Goal: Transaction & Acquisition: Purchase product/service

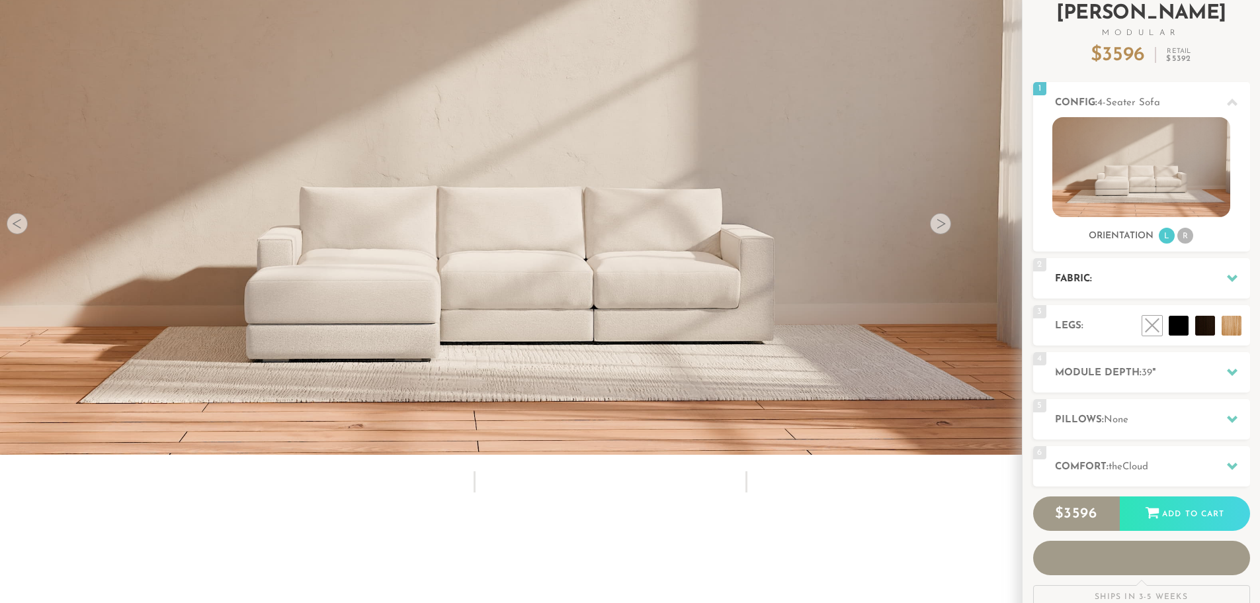
scroll to position [93, 0]
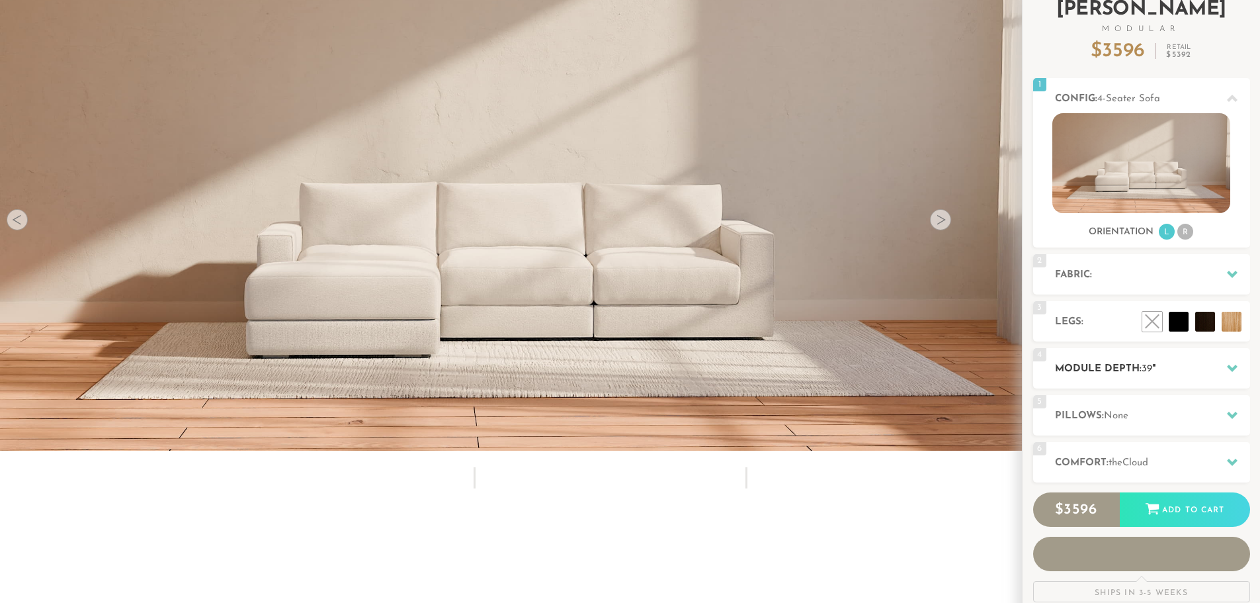
click at [1205, 369] on h2 "Module Depth: 39 "" at bounding box center [1152, 368] width 195 height 15
click at [1227, 373] on icon at bounding box center [1232, 368] width 11 height 11
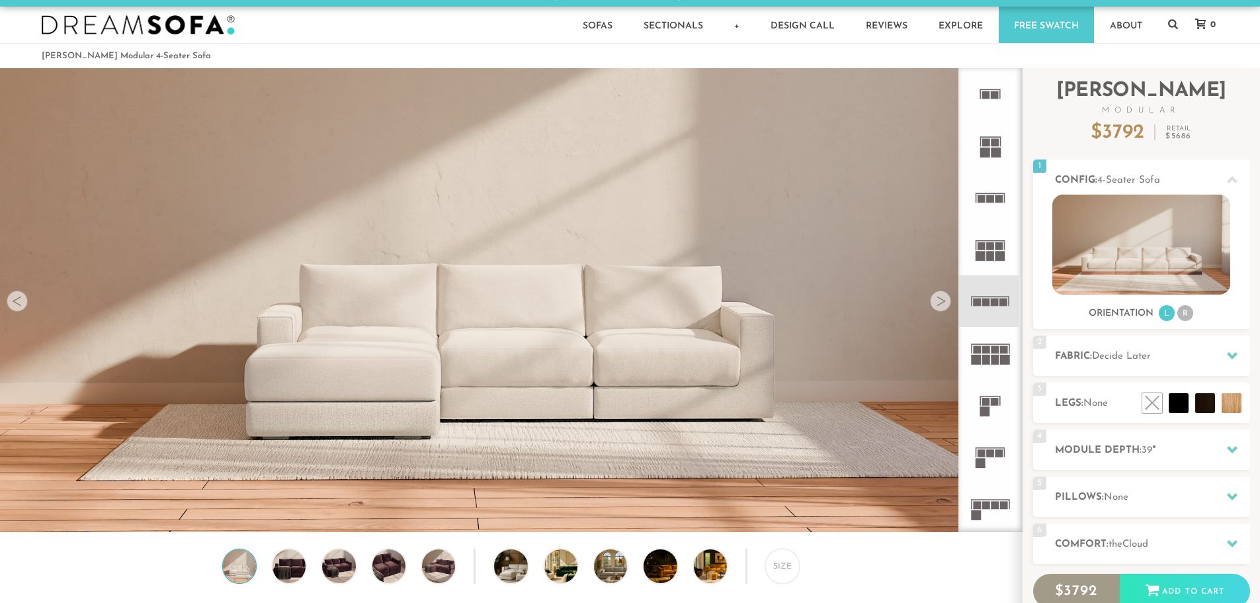
scroll to position [15493, 1251]
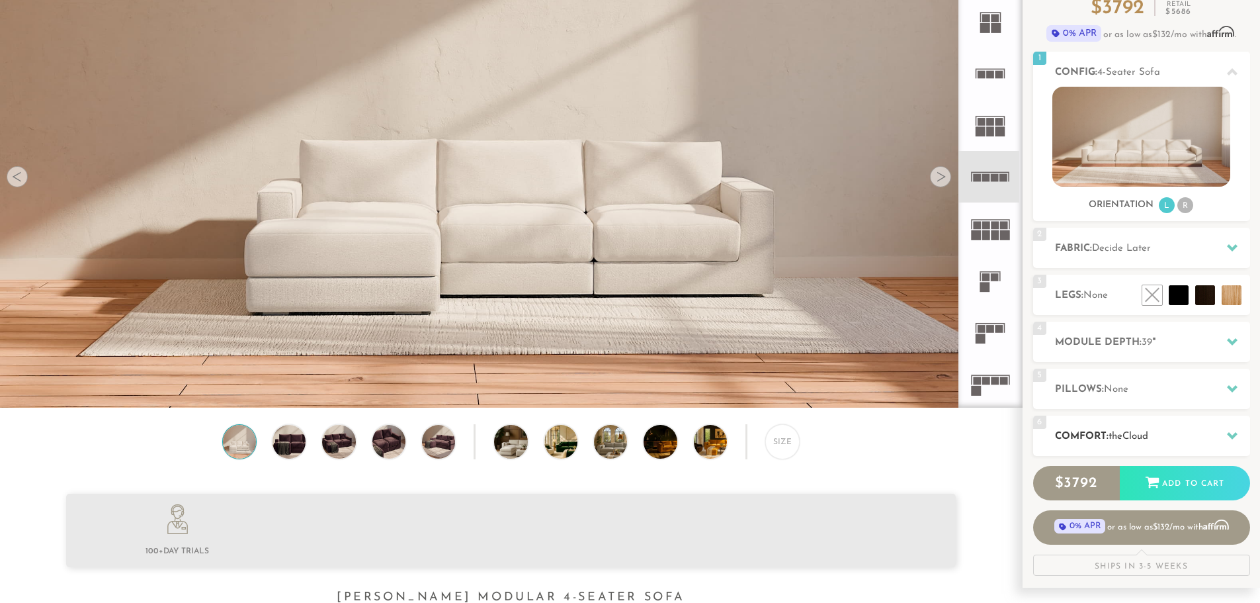
scroll to position [299, 0]
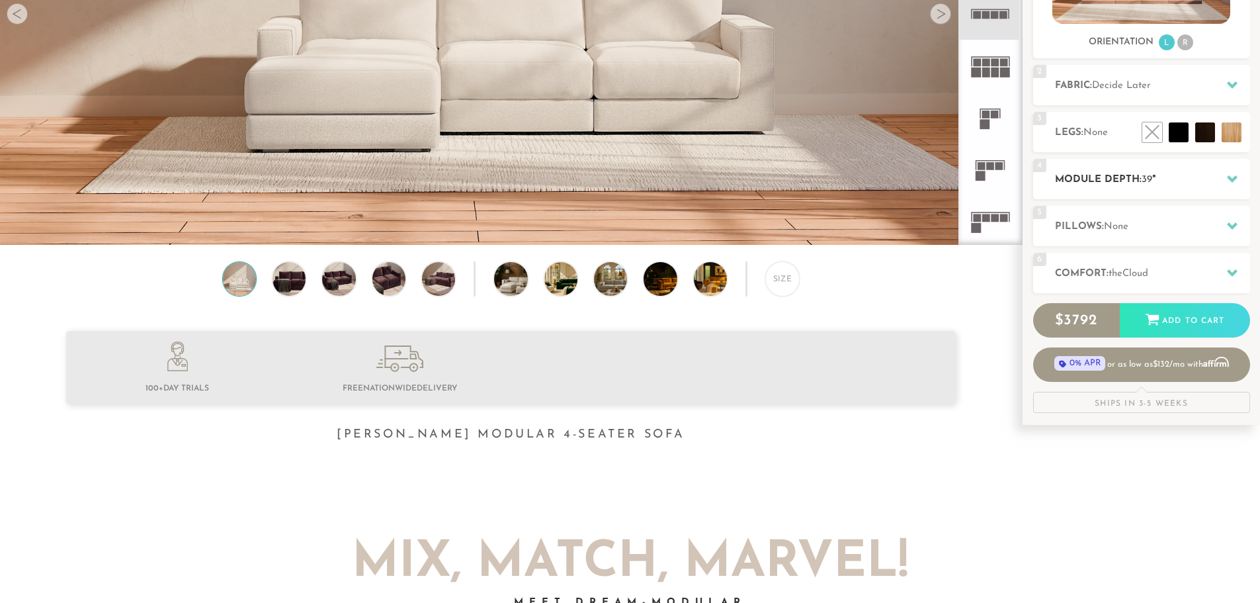
click at [1234, 183] on icon at bounding box center [1232, 178] width 11 height 11
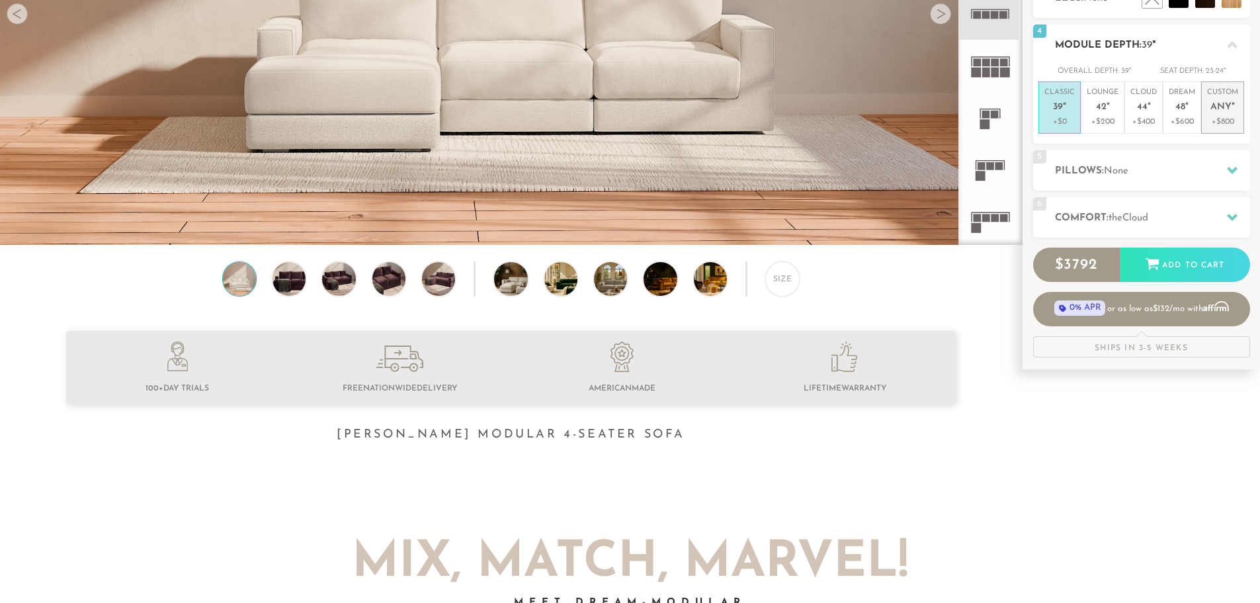
click at [1219, 130] on li "Custom Any " +$800" at bounding box center [1223, 107] width 43 height 52
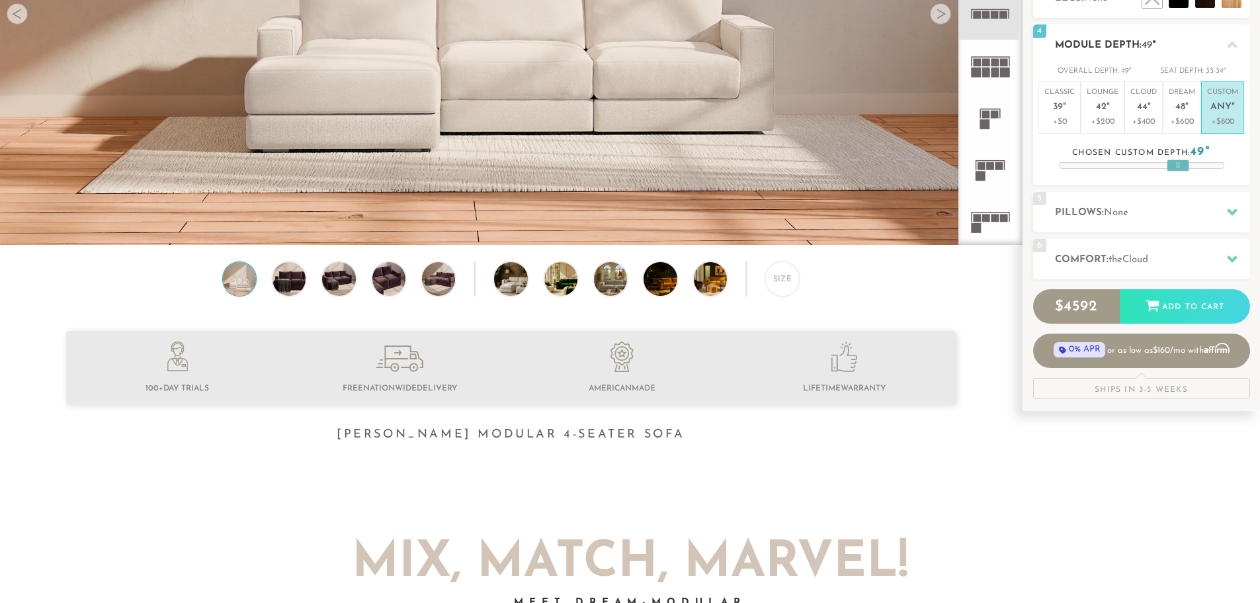
drag, startPoint x: 1139, startPoint y: 167, endPoint x: 1176, endPoint y: 165, distance: 36.4
click at [1176, 165] on div at bounding box center [1178, 165] width 22 height 12
click at [1175, 110] on p "Dream 48 "" at bounding box center [1182, 101] width 26 height 28
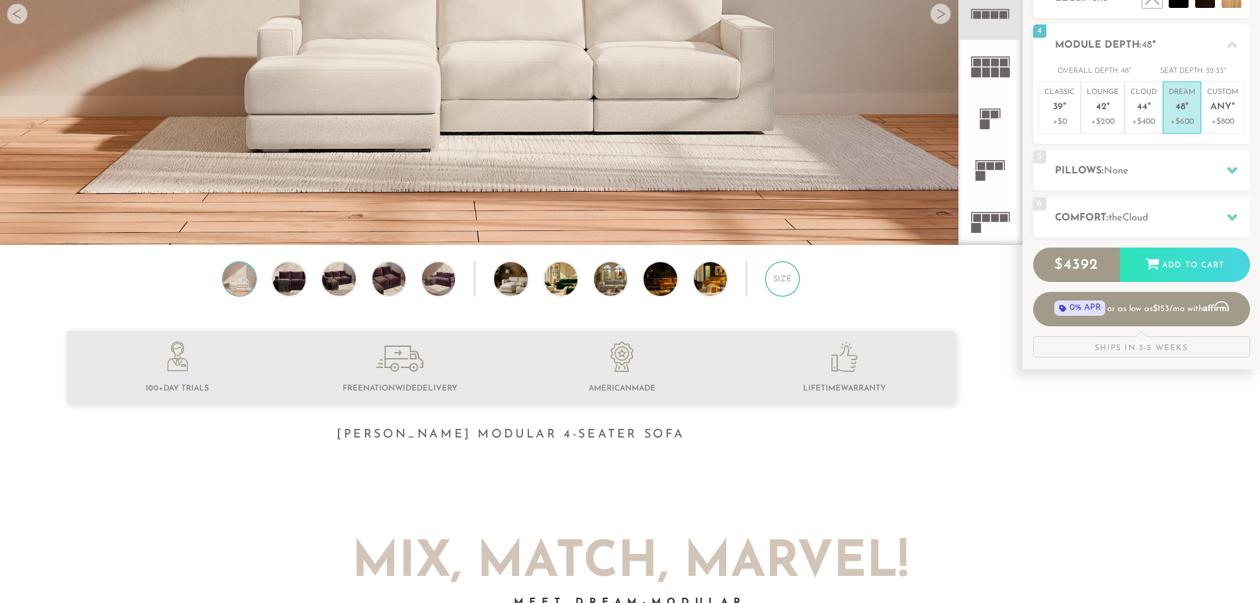
click at [789, 292] on div "Size" at bounding box center [783, 278] width 34 height 34
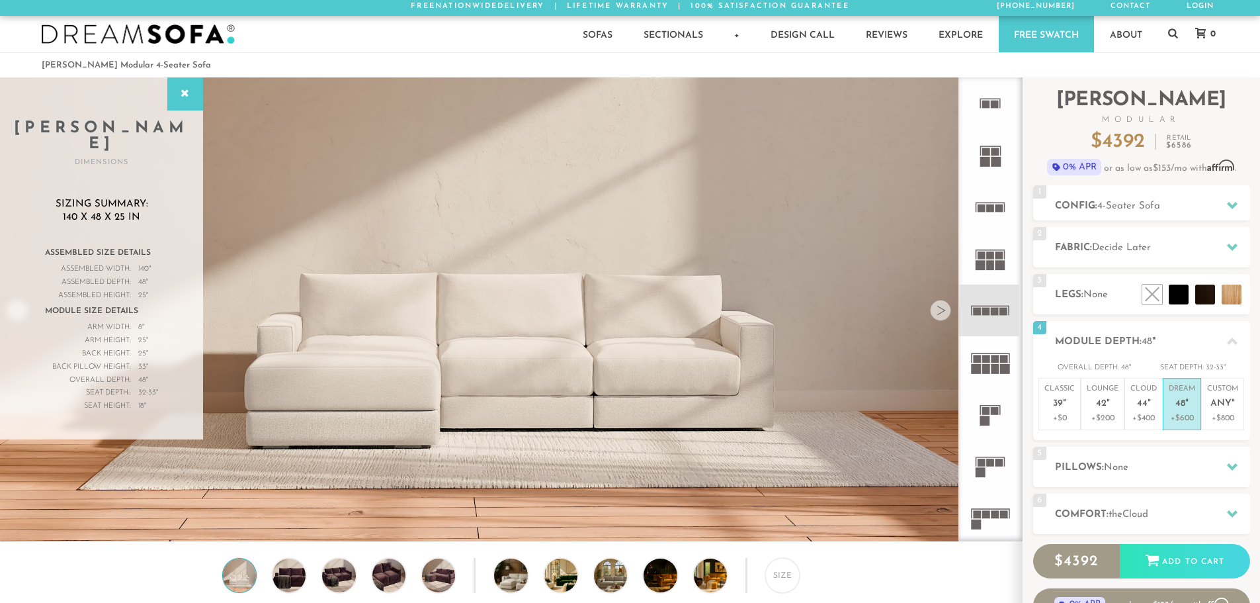
scroll to position [1, 0]
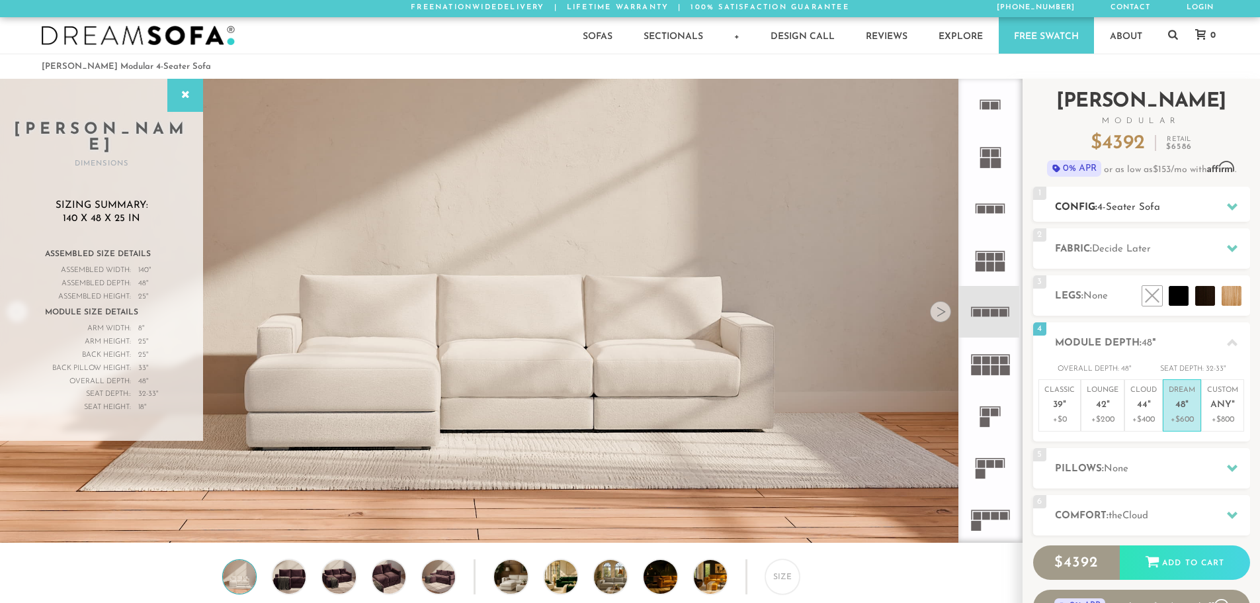
click at [1236, 208] on icon at bounding box center [1232, 206] width 11 height 11
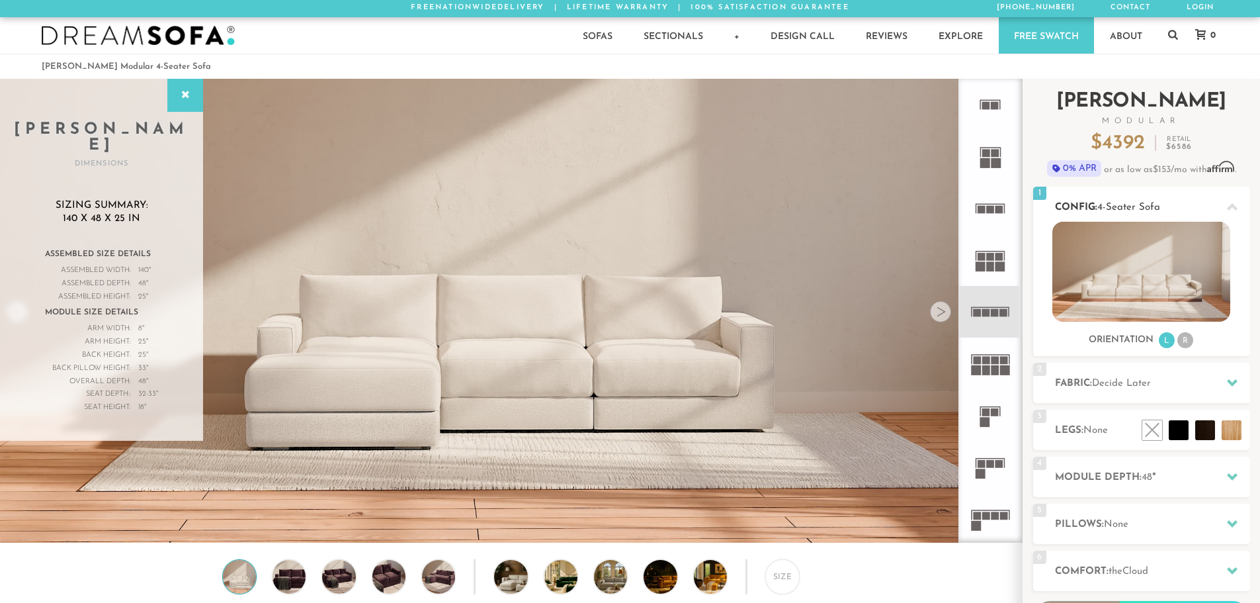
click at [1187, 342] on li "R" at bounding box center [1186, 340] width 16 height 16
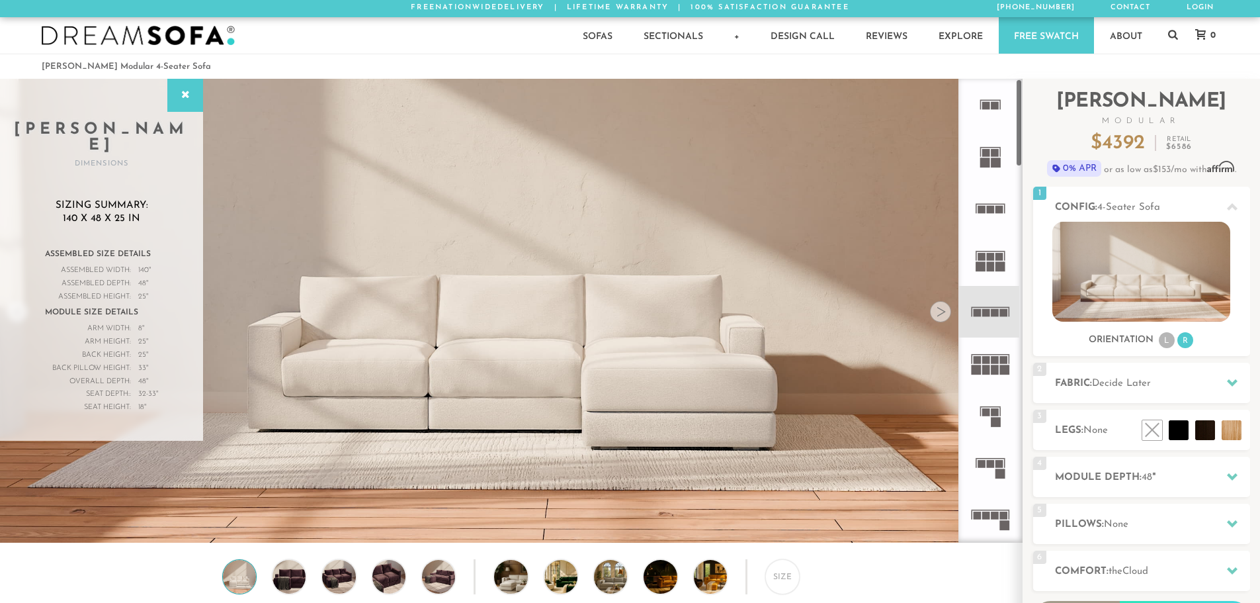
click at [987, 525] on icon at bounding box center [991, 519] width 52 height 52
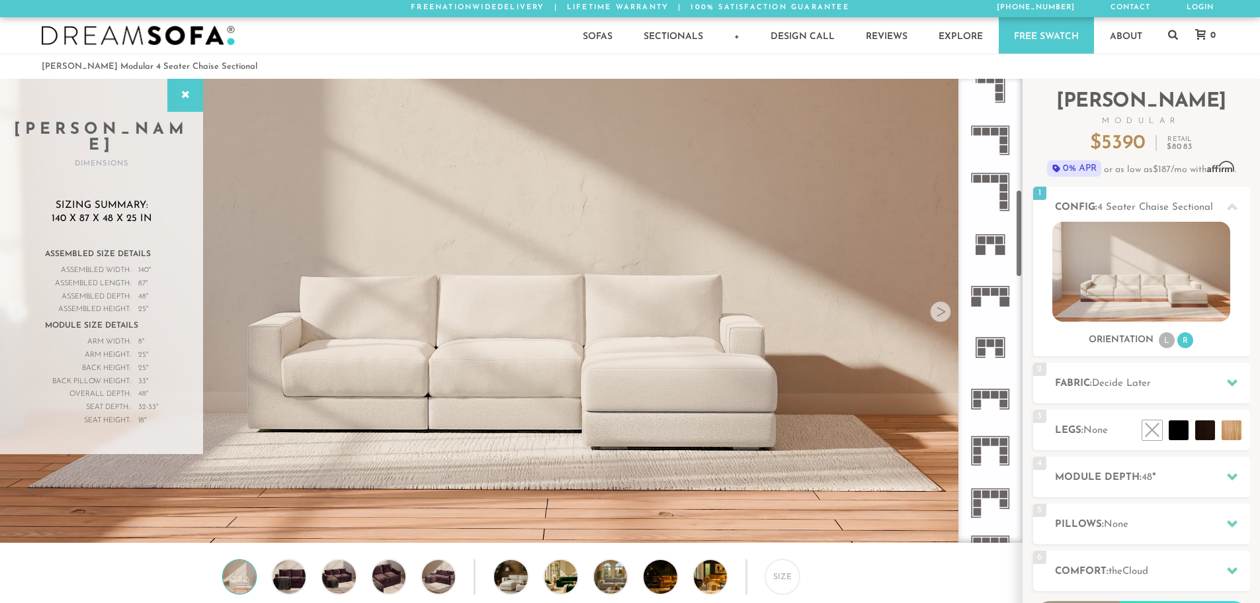
scroll to position [595, 0]
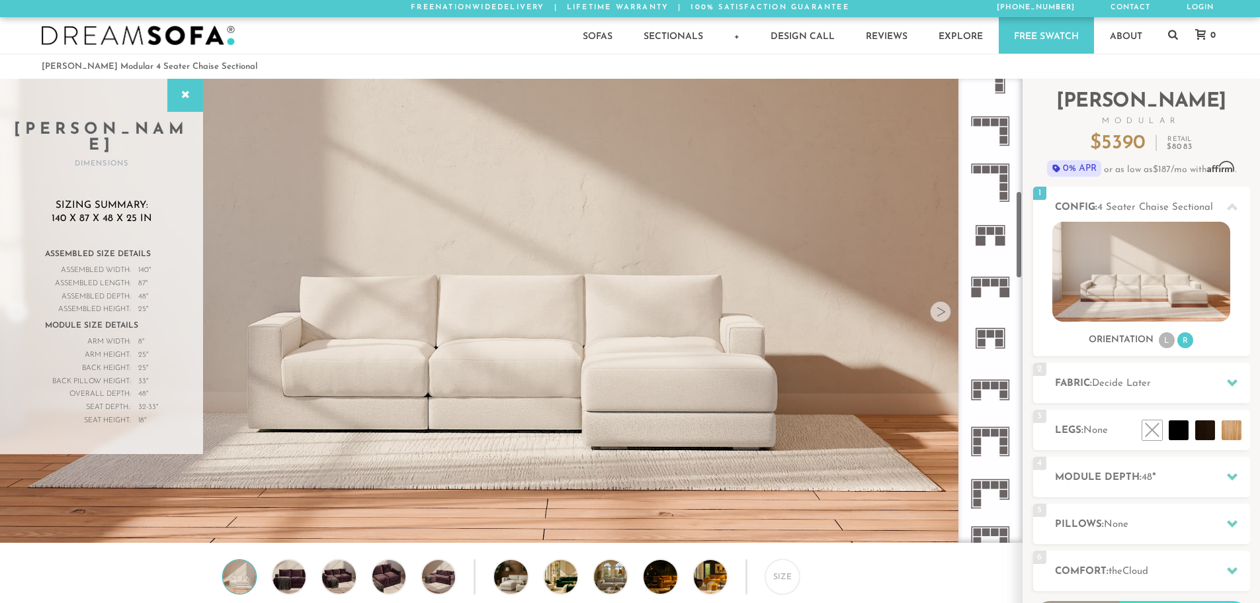
click at [998, 461] on icon at bounding box center [991, 442] width 52 height 52
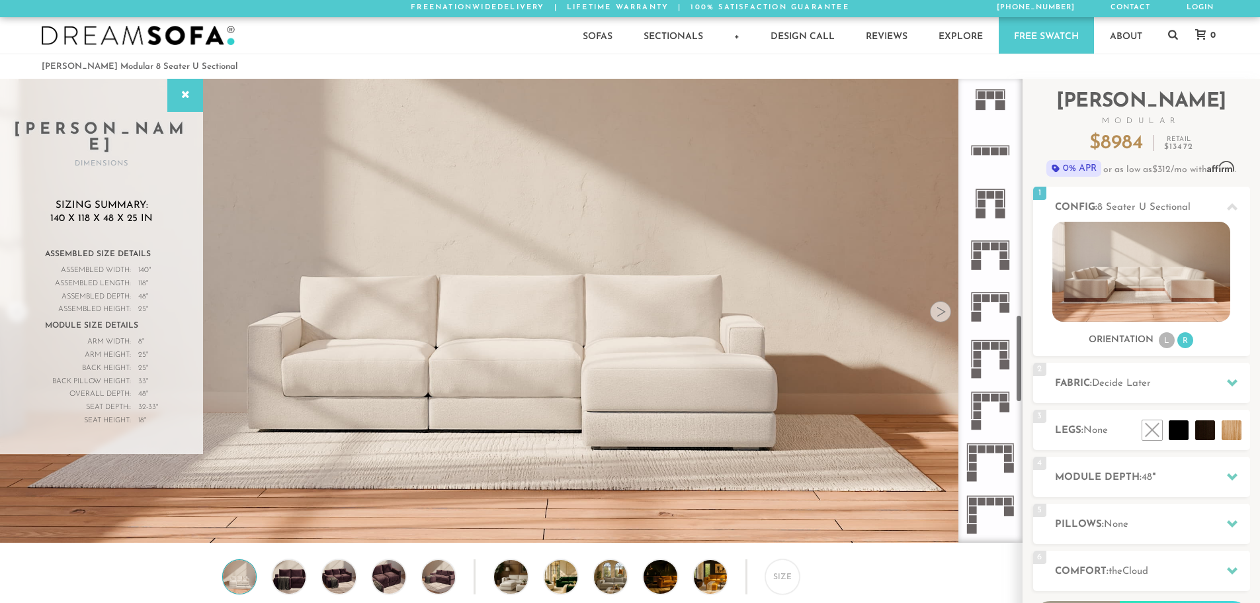
scroll to position [1257, 0]
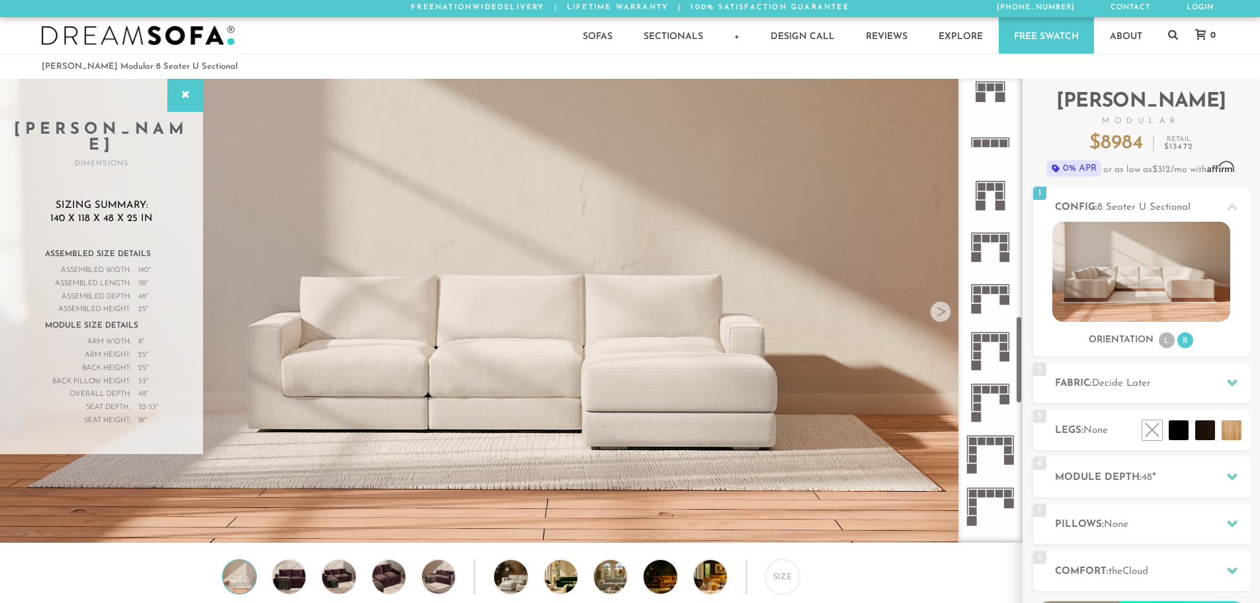
click at [1005, 463] on rect at bounding box center [1009, 460] width 10 height 10
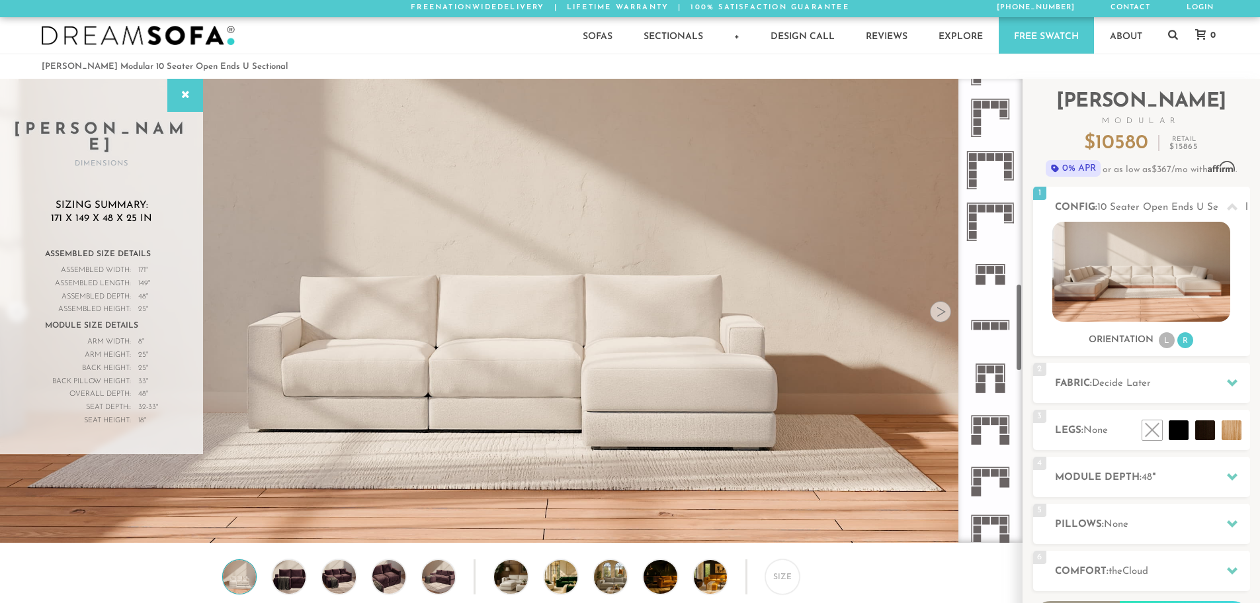
scroll to position [1131, 0]
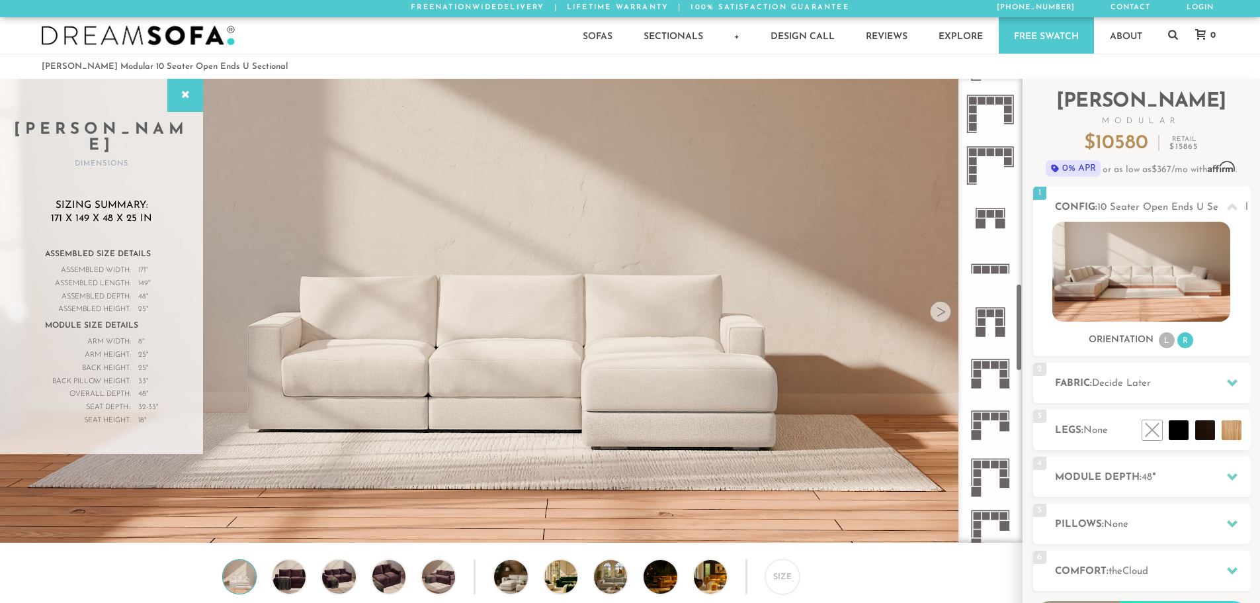
click at [1015, 327] on div at bounding box center [991, 311] width 64 height 464
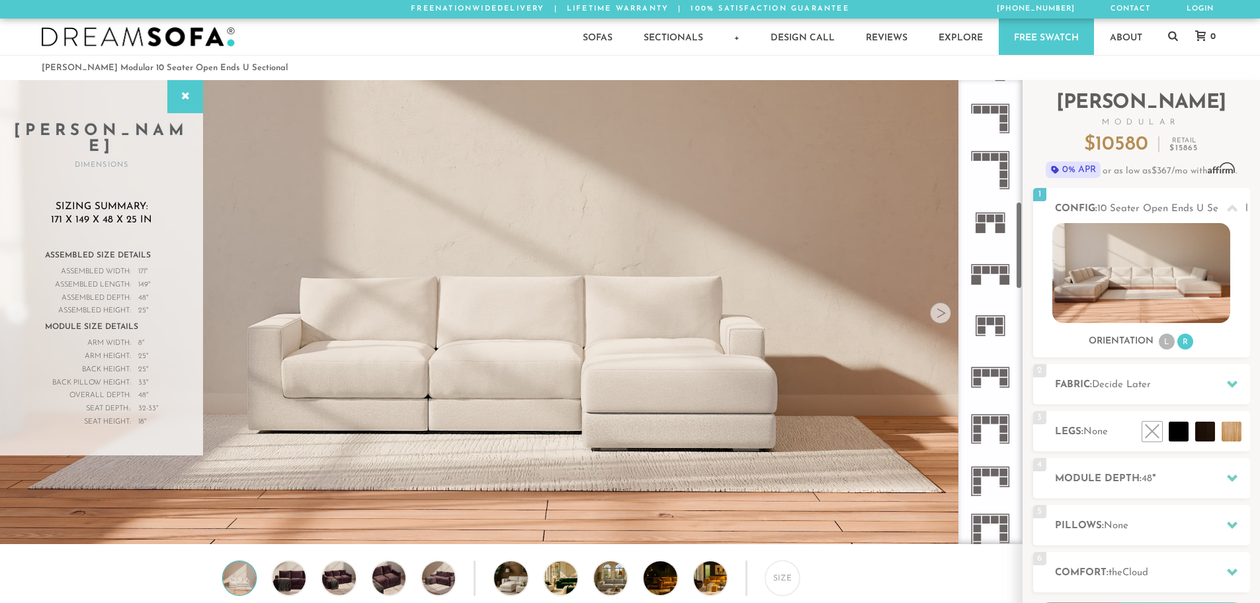
scroll to position [600, 0]
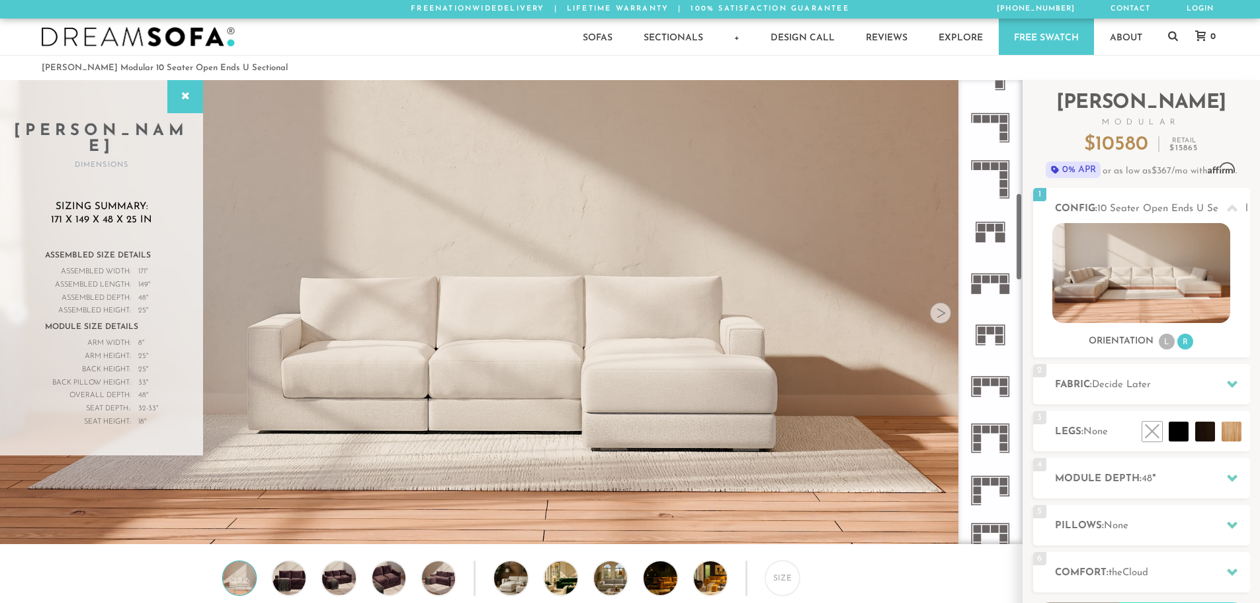
click at [999, 277] on icon at bounding box center [991, 283] width 52 height 52
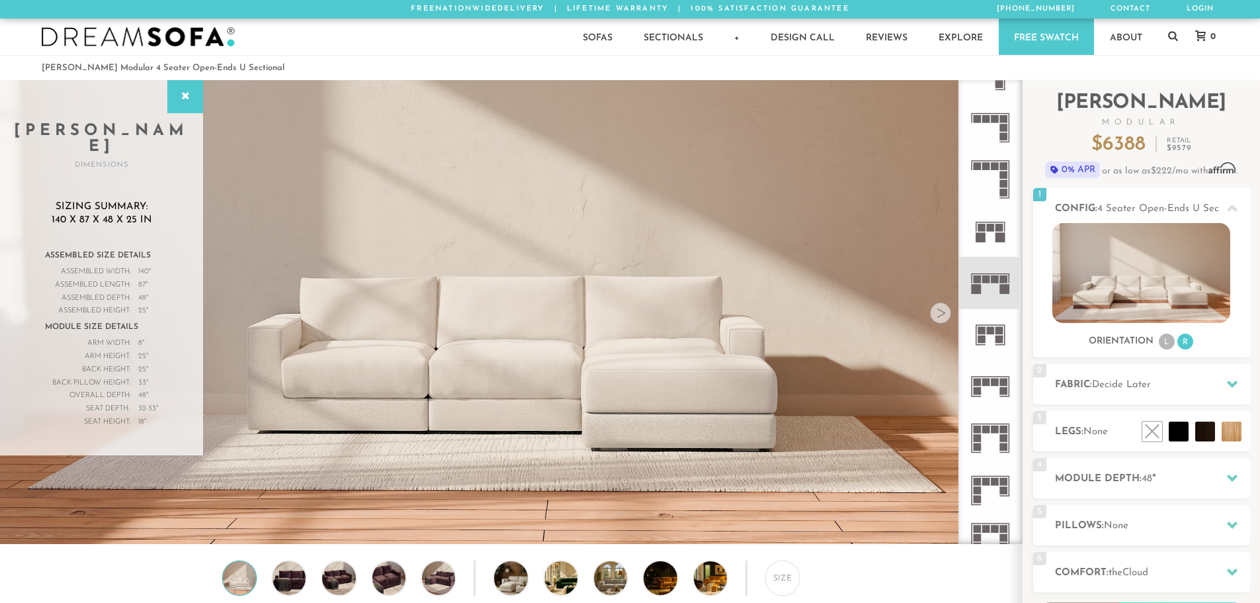
click at [943, 318] on div at bounding box center [940, 312] width 21 height 21
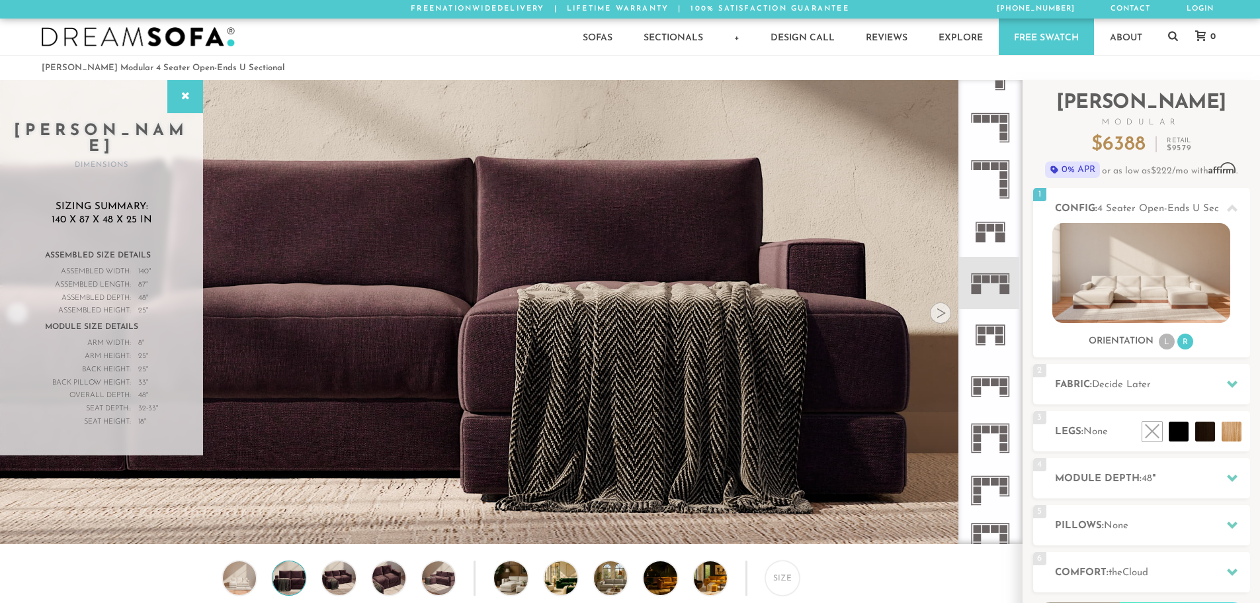
click at [943, 318] on div at bounding box center [940, 312] width 21 height 21
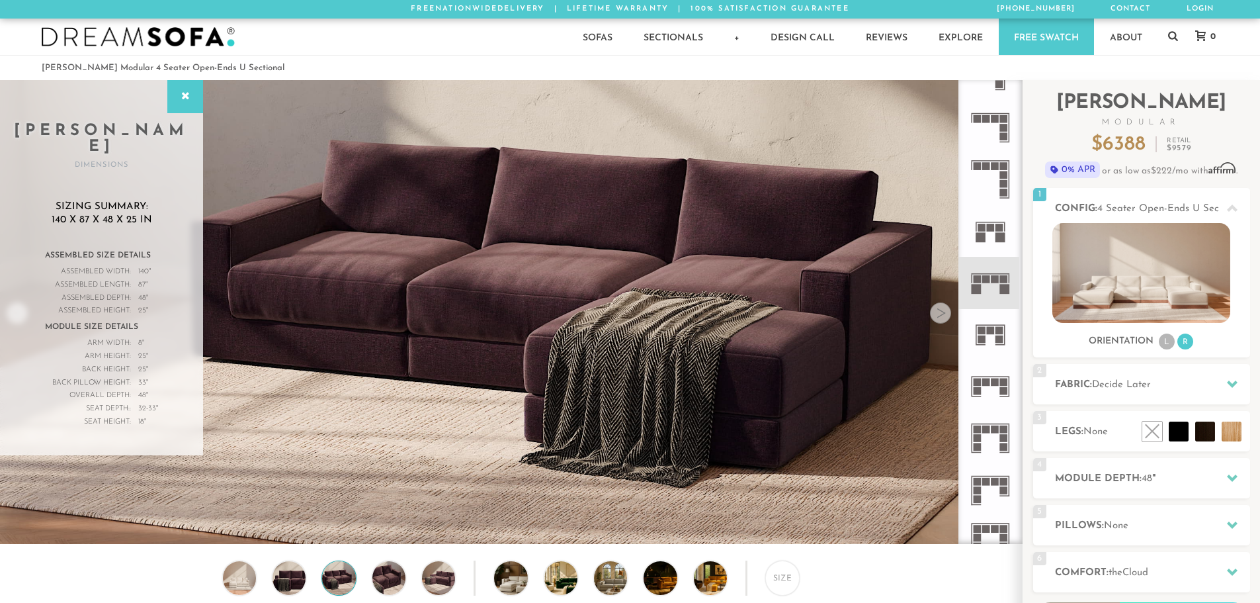
click at [943, 318] on div at bounding box center [940, 312] width 21 height 21
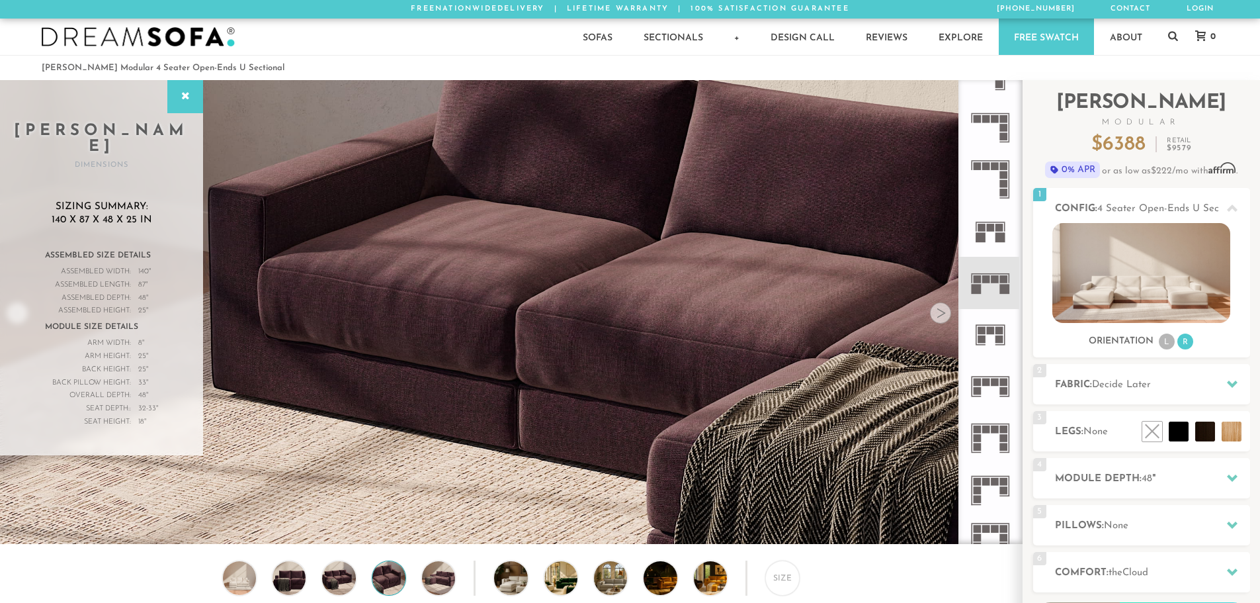
click at [943, 318] on div at bounding box center [940, 312] width 21 height 21
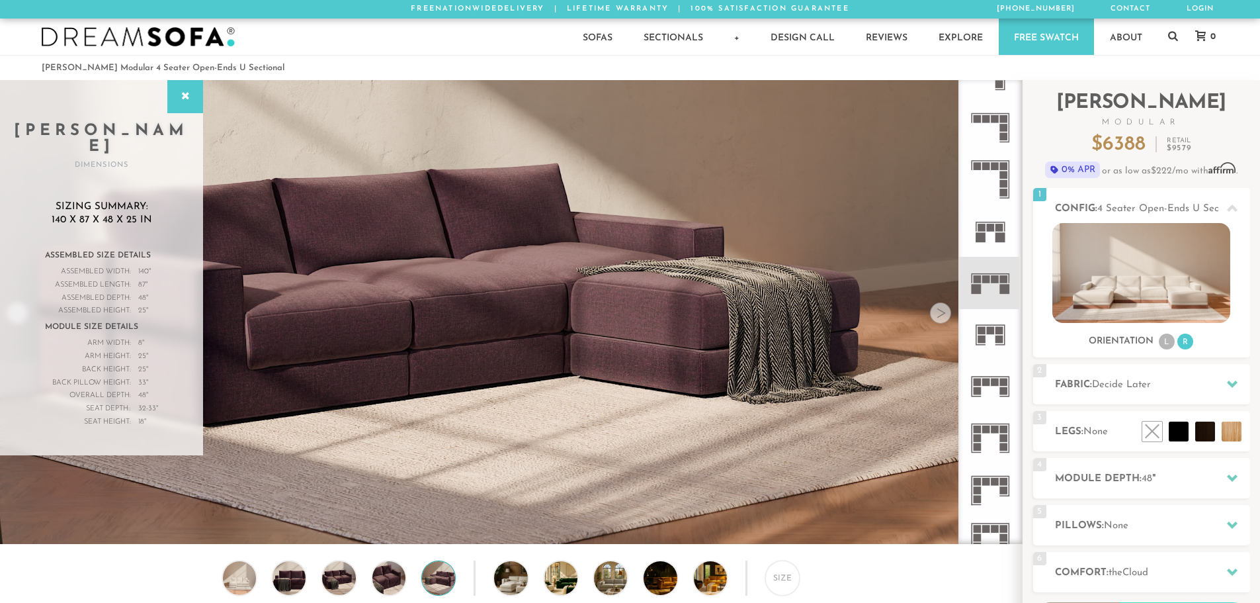
click at [943, 318] on div at bounding box center [940, 312] width 21 height 21
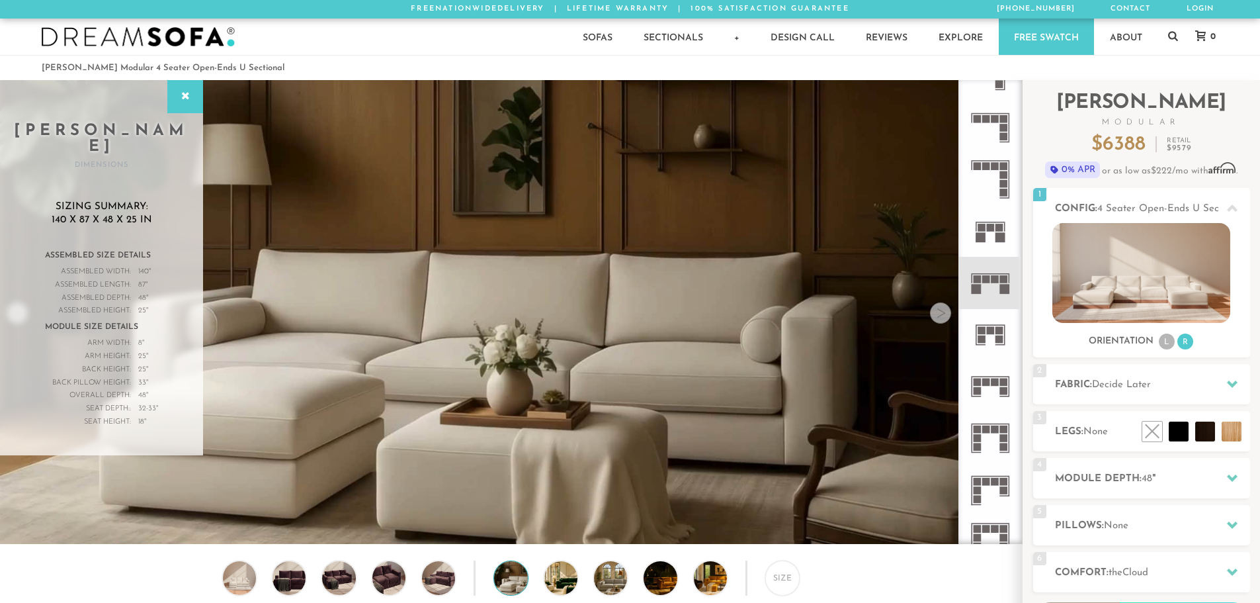
click at [943, 318] on div at bounding box center [940, 312] width 21 height 21
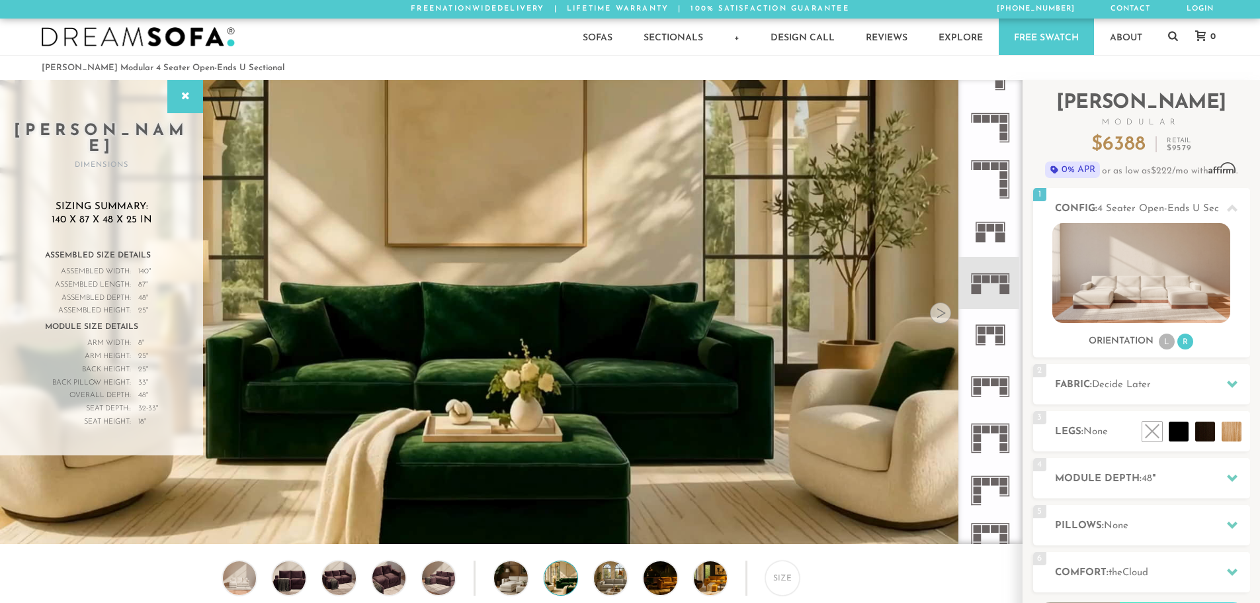
click at [943, 318] on div at bounding box center [940, 312] width 21 height 21
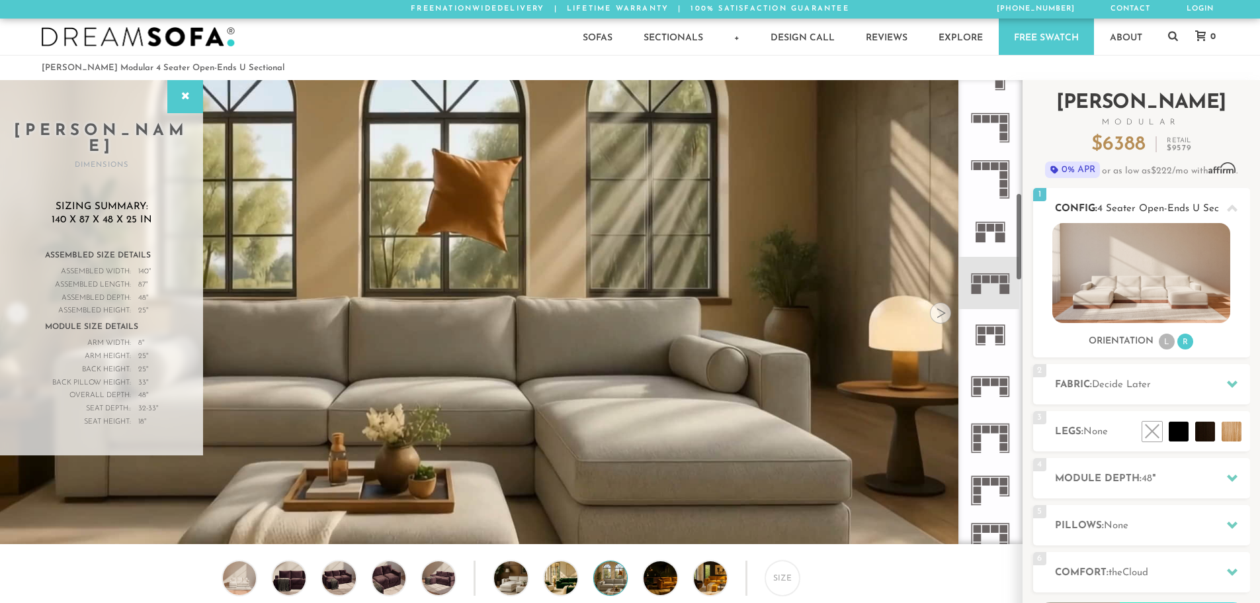
click at [1168, 291] on img at bounding box center [1142, 273] width 178 height 100
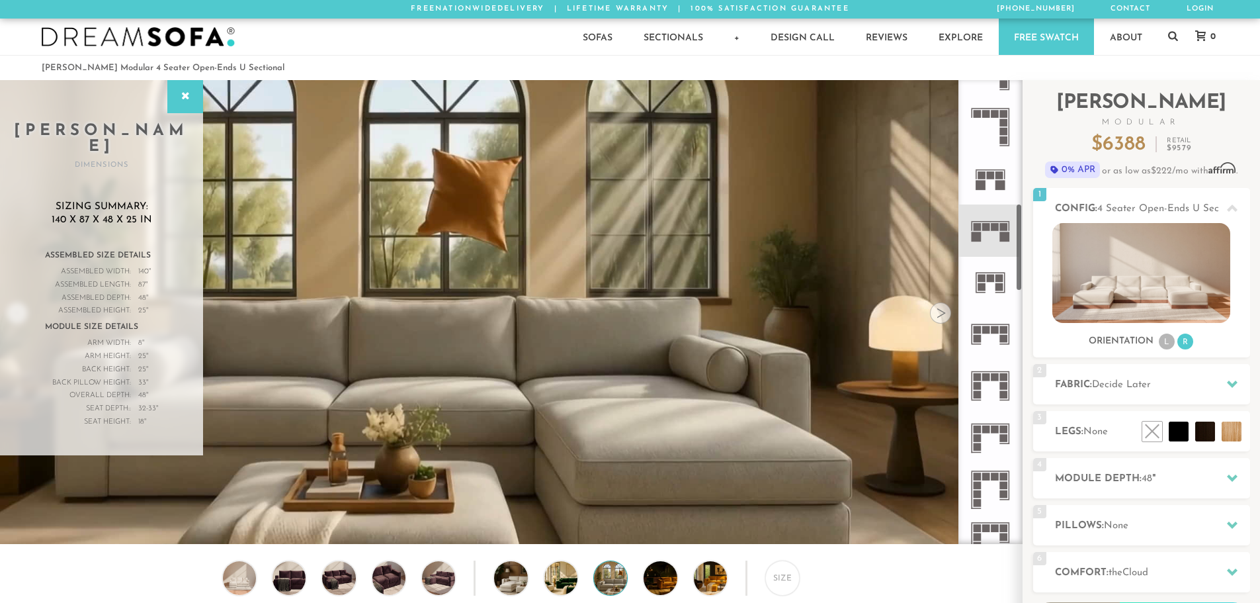
scroll to position [662, 0]
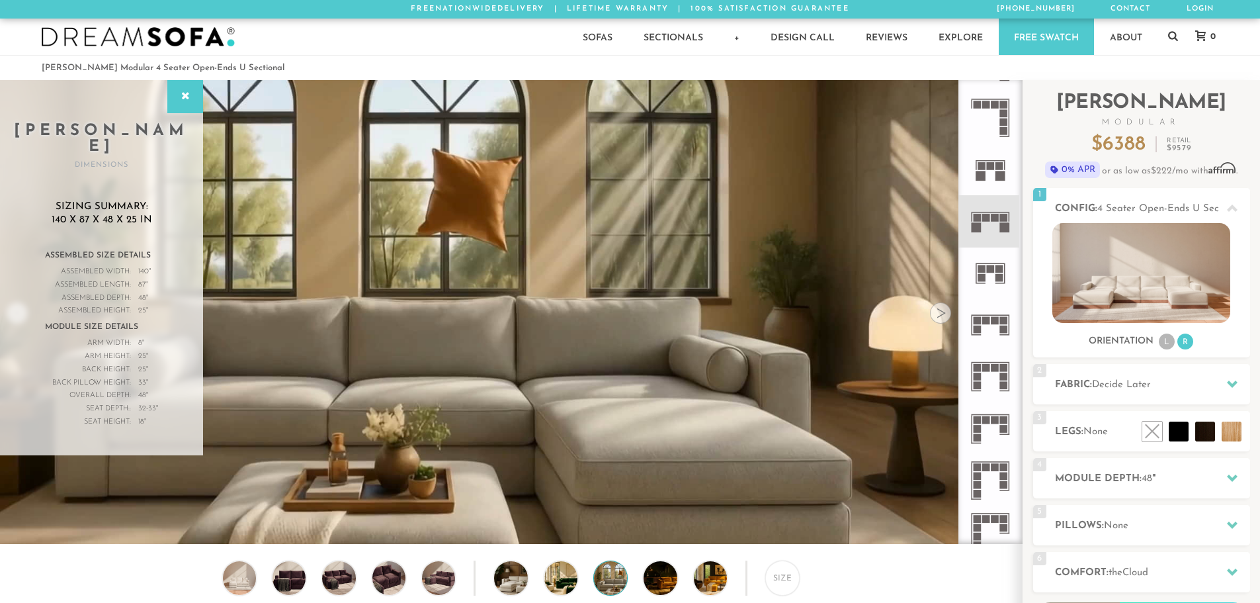
click at [991, 312] on icon at bounding box center [991, 325] width 52 height 52
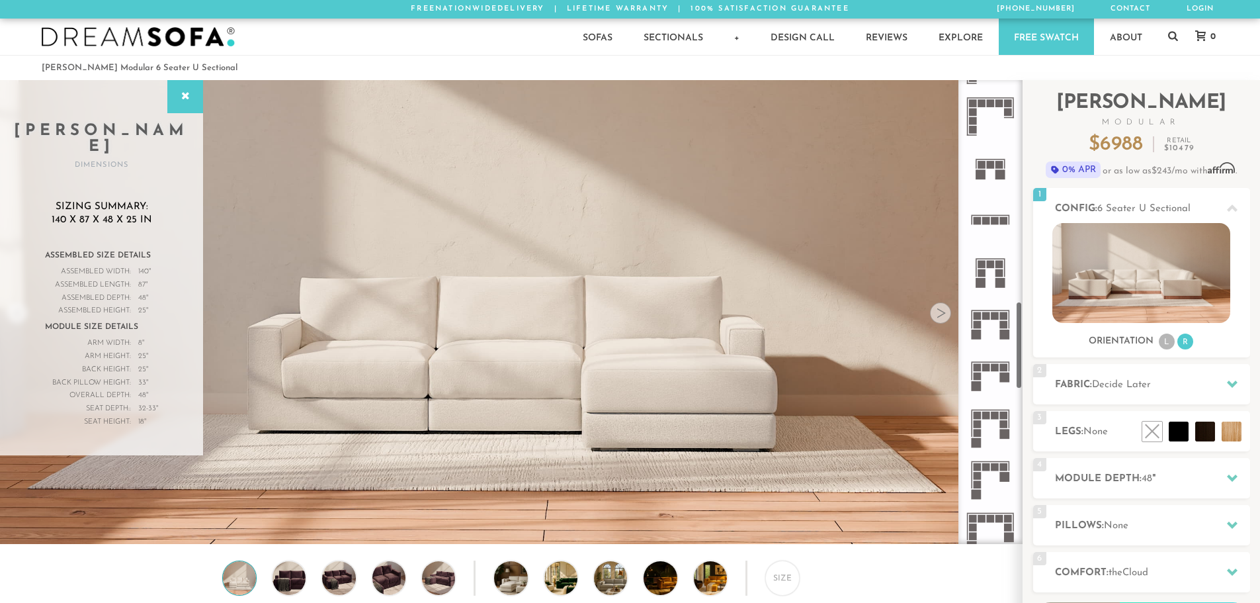
scroll to position [1190, 0]
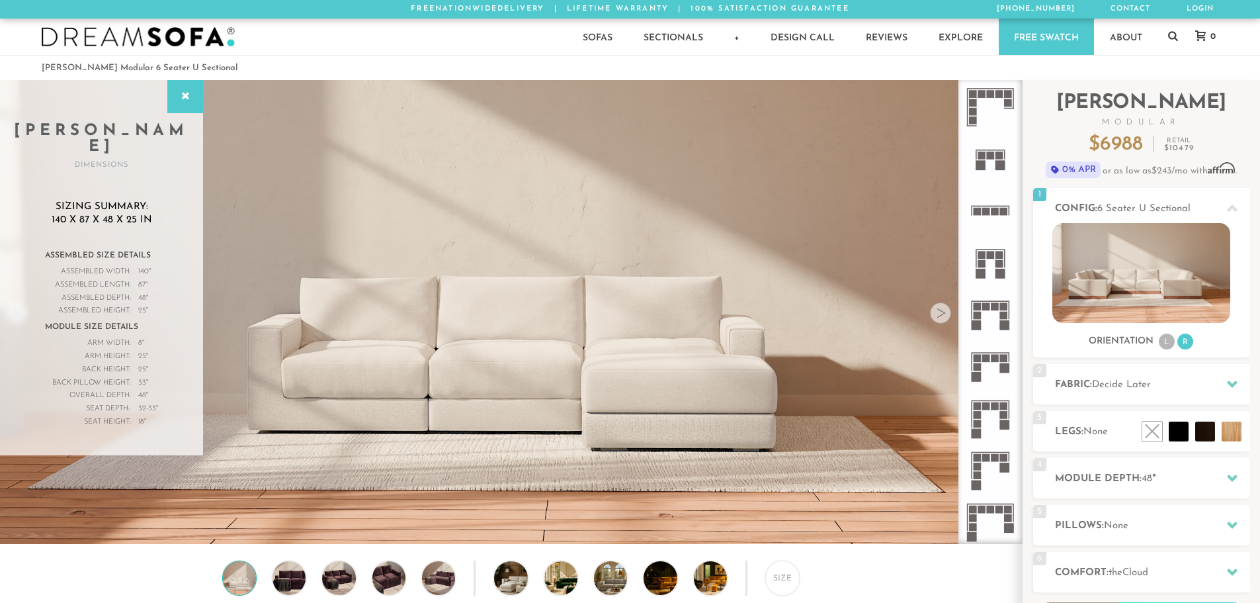
click at [996, 355] on rect at bounding box center [995, 359] width 8 height 8
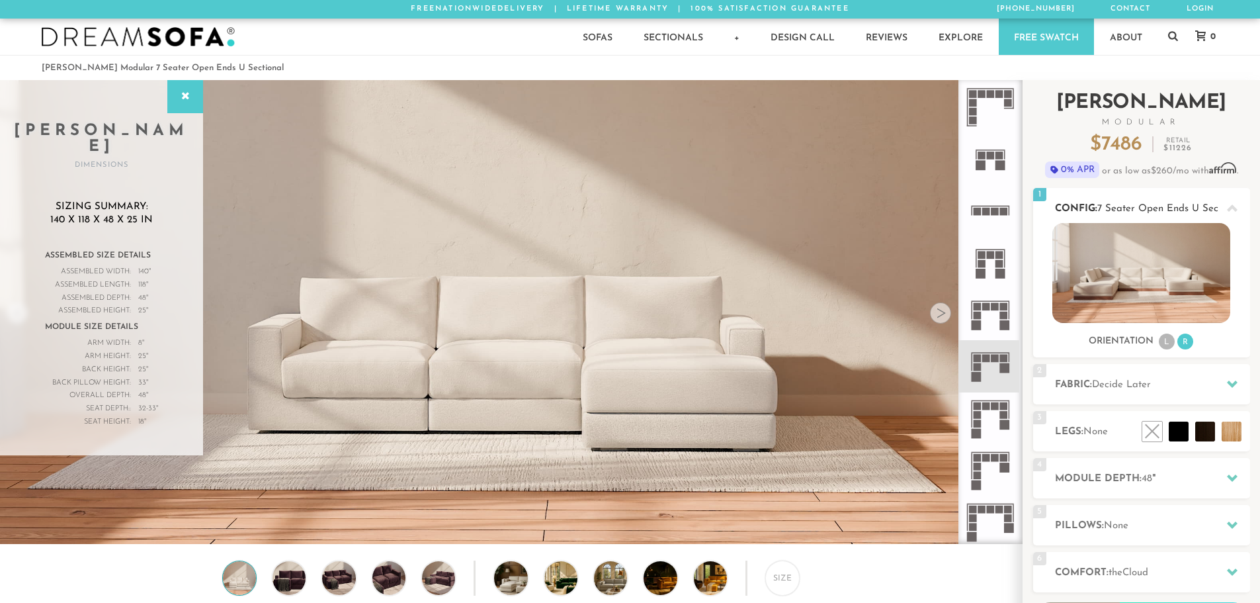
click at [1093, 274] on img at bounding box center [1142, 273] width 178 height 100
click at [1165, 341] on li "L" at bounding box center [1167, 341] width 16 height 16
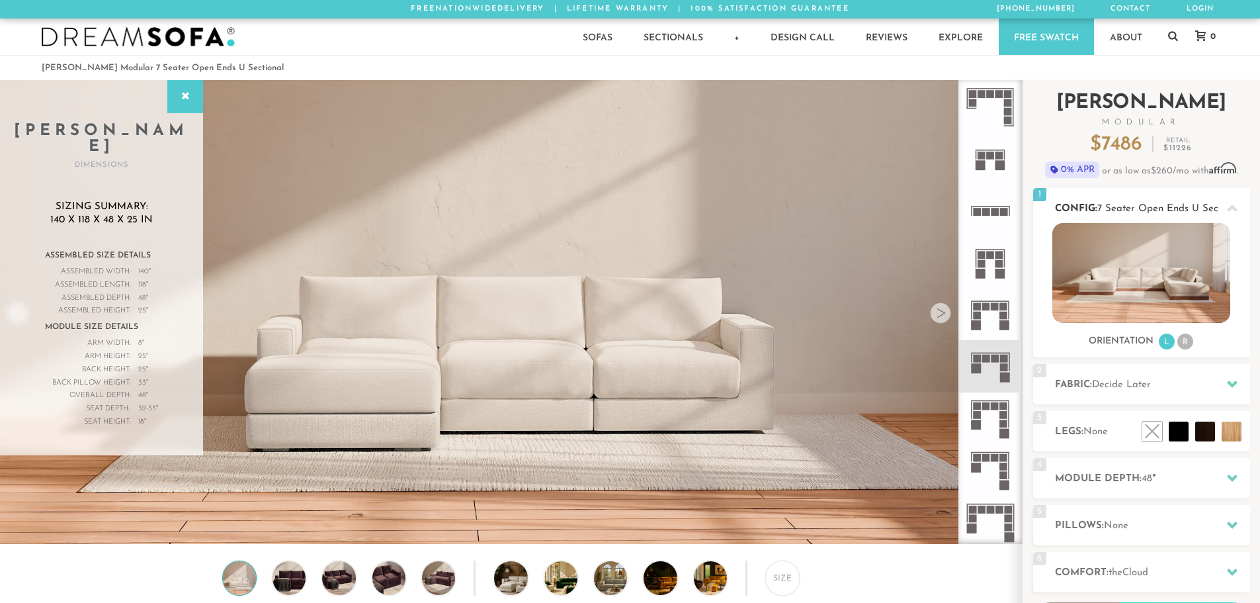
click at [1143, 279] on img at bounding box center [1142, 273] width 178 height 100
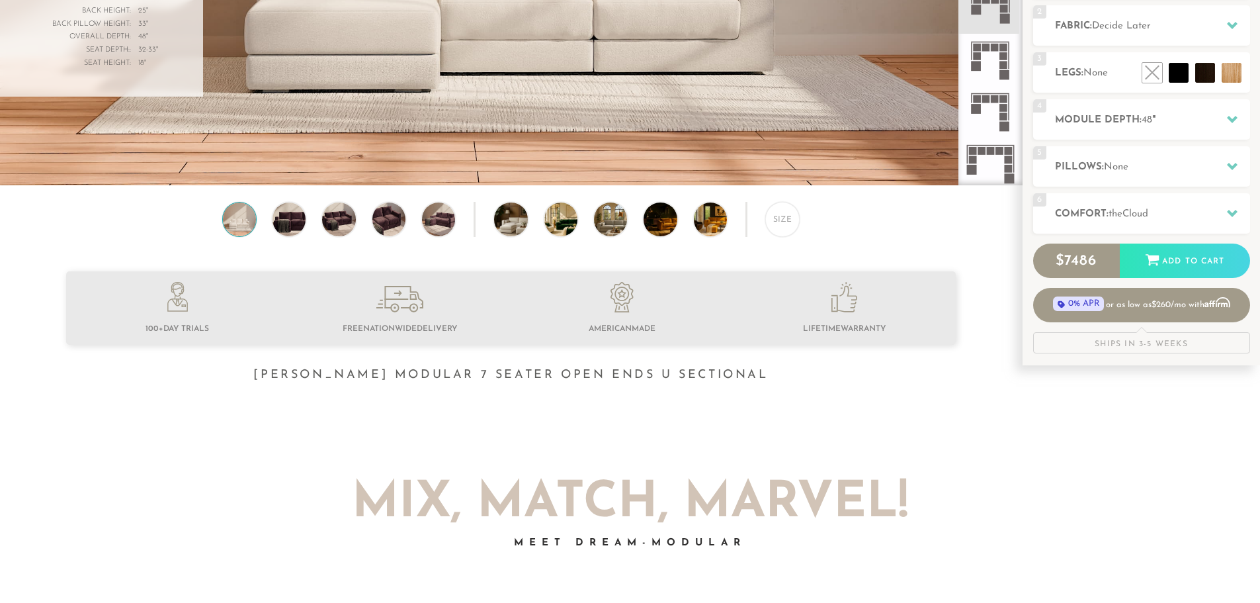
scroll to position [359, 0]
click at [782, 234] on div "Size" at bounding box center [783, 218] width 34 height 34
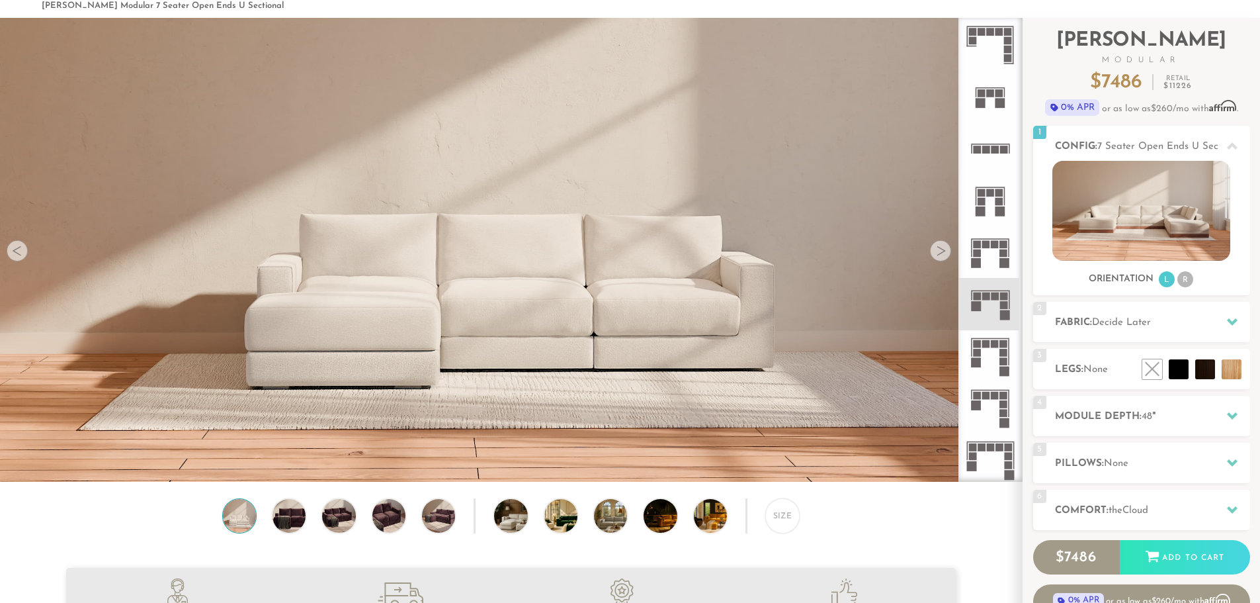
scroll to position [62, 0]
click at [785, 523] on div "Size" at bounding box center [783, 516] width 34 height 34
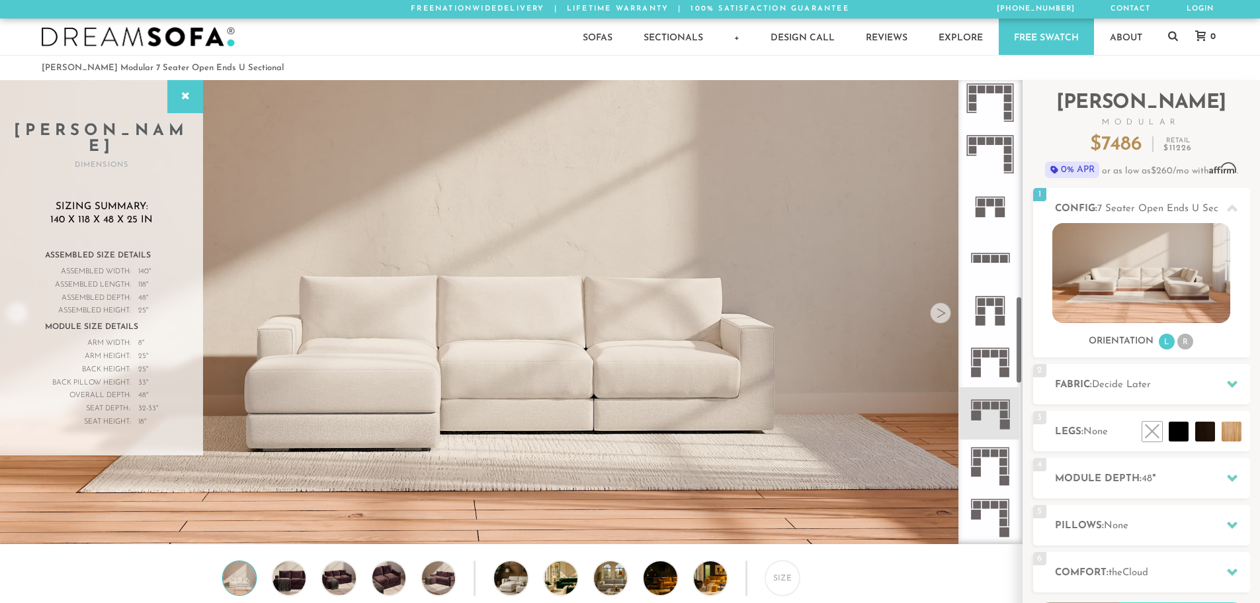
scroll to position [1153, 0]
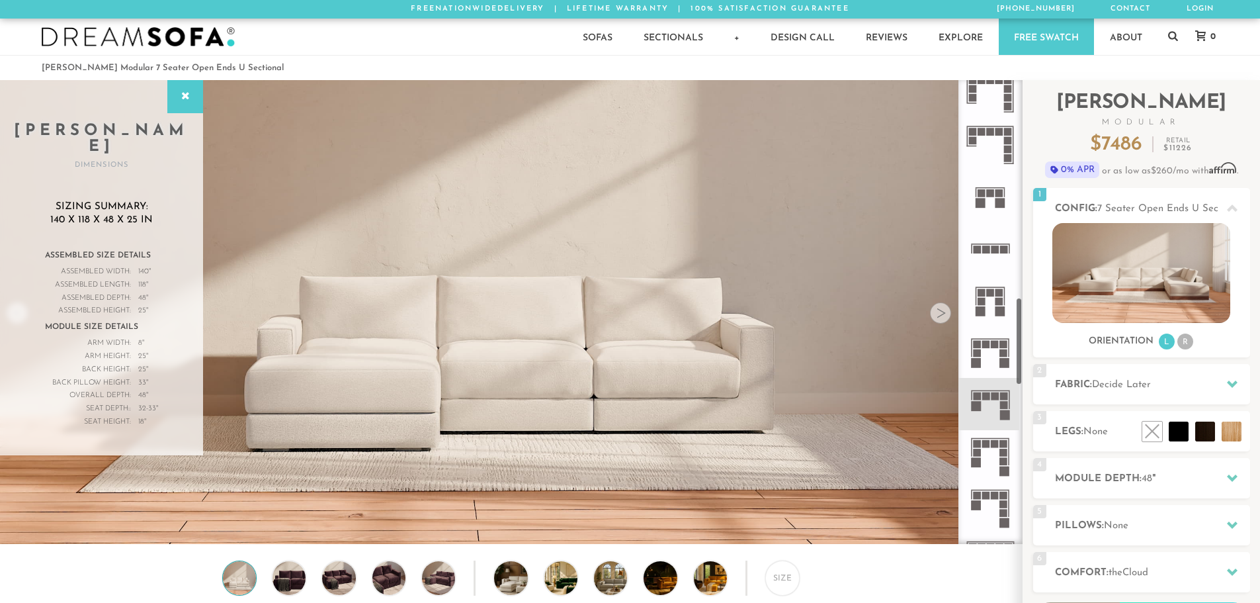
click at [1009, 249] on rect at bounding box center [1009, 249] width 1 height 9
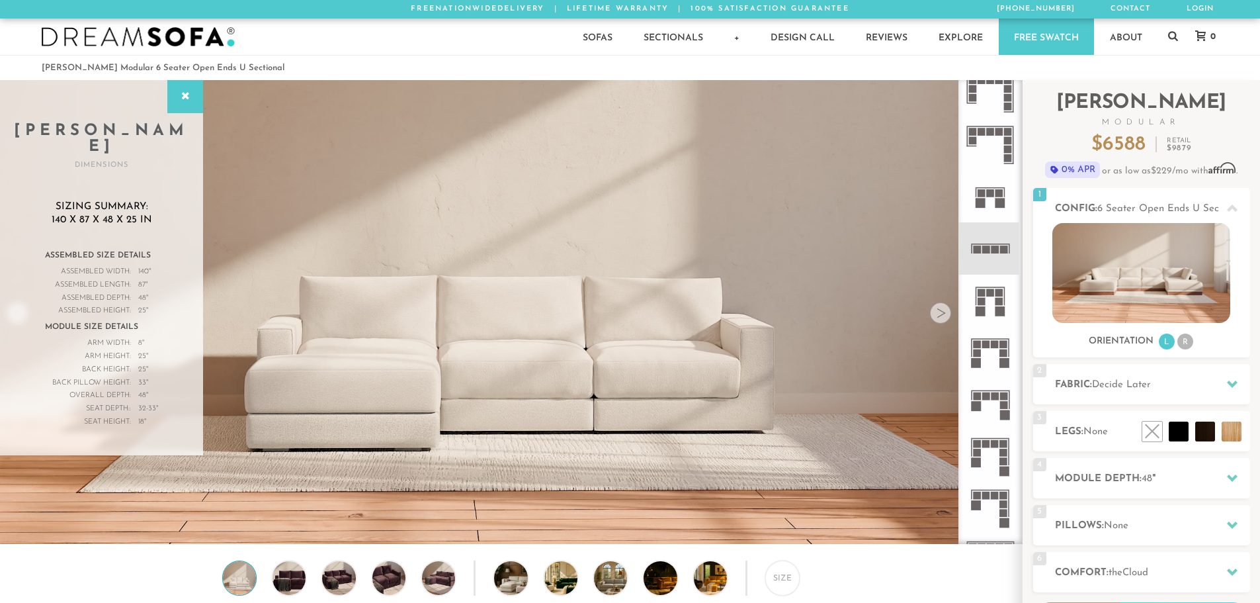
click at [994, 204] on icon at bounding box center [991, 197] width 52 height 52
click at [990, 258] on icon at bounding box center [991, 248] width 52 height 52
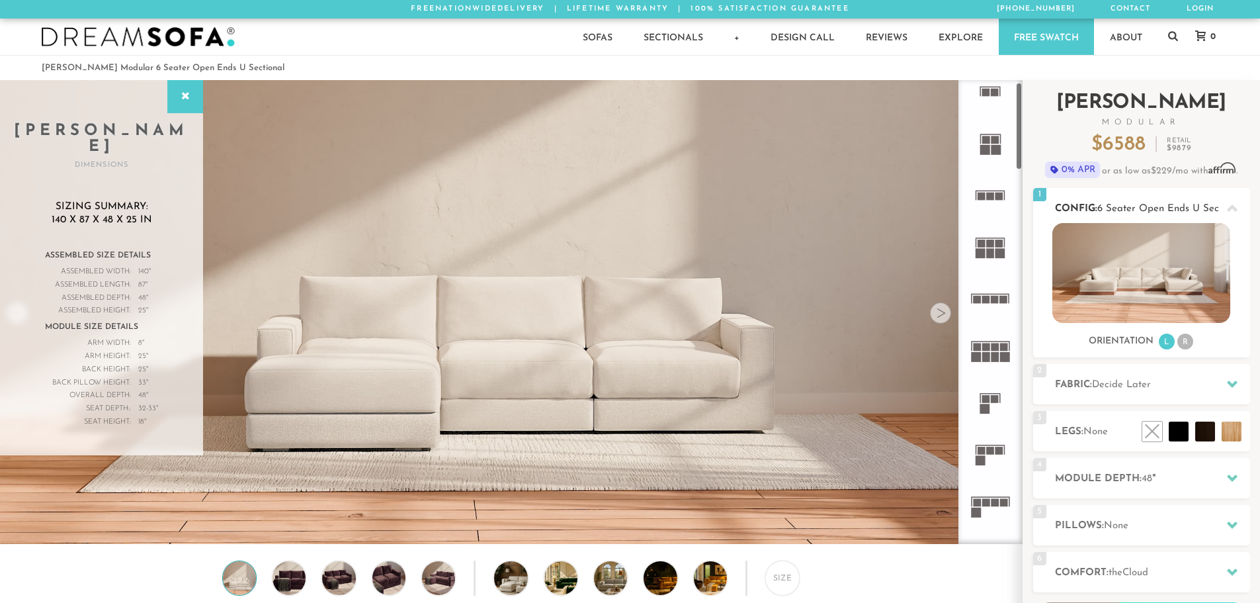
scroll to position [7, 0]
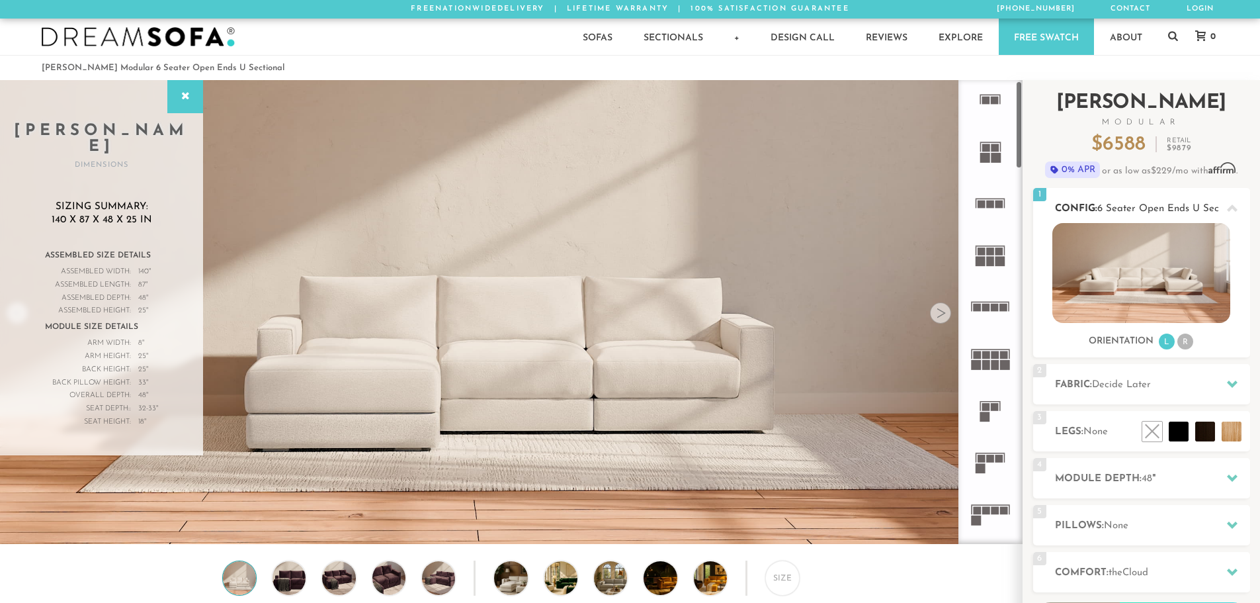
click at [1192, 343] on li "R" at bounding box center [1186, 341] width 16 height 16
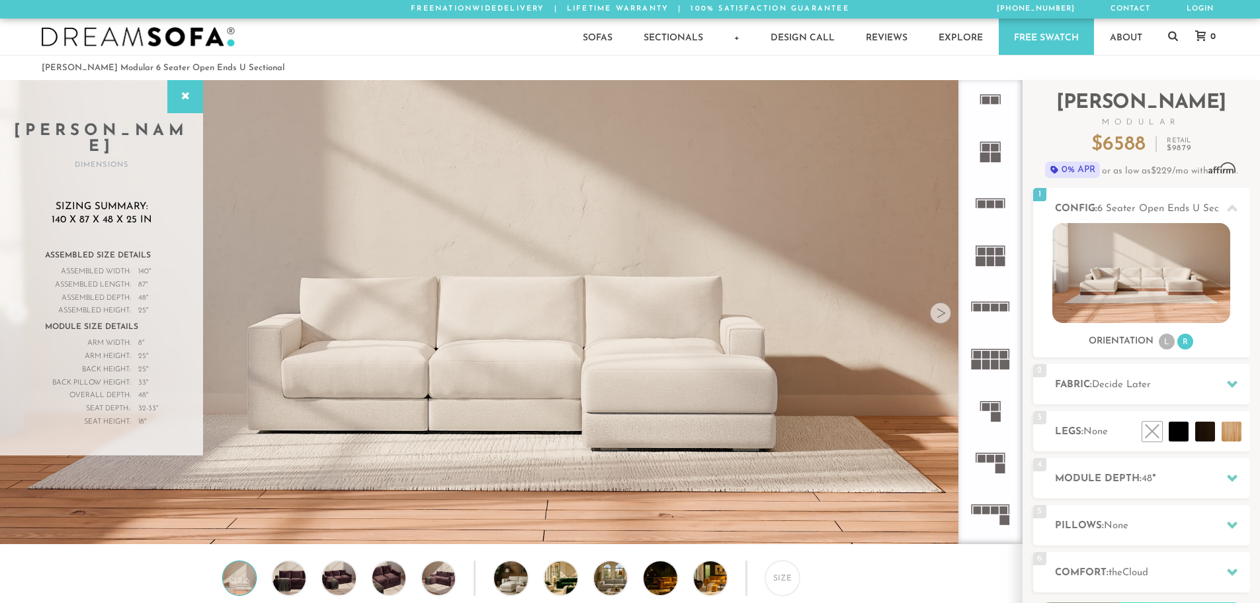
click at [993, 507] on rect at bounding box center [995, 511] width 8 height 8
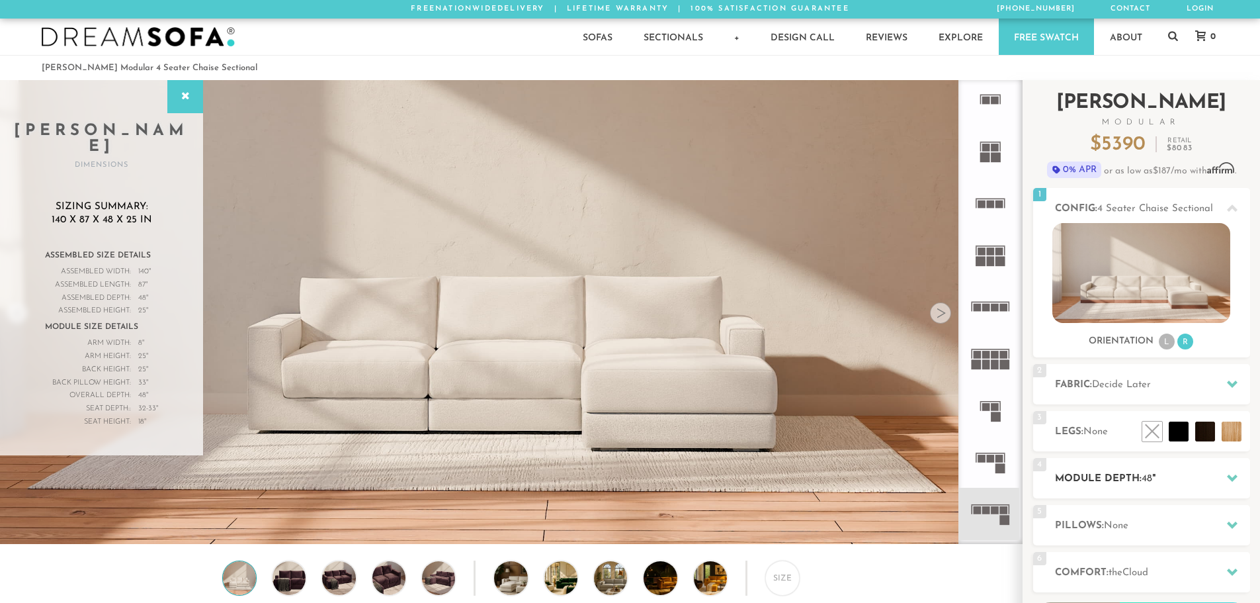
click at [1237, 482] on icon at bounding box center [1232, 477] width 11 height 11
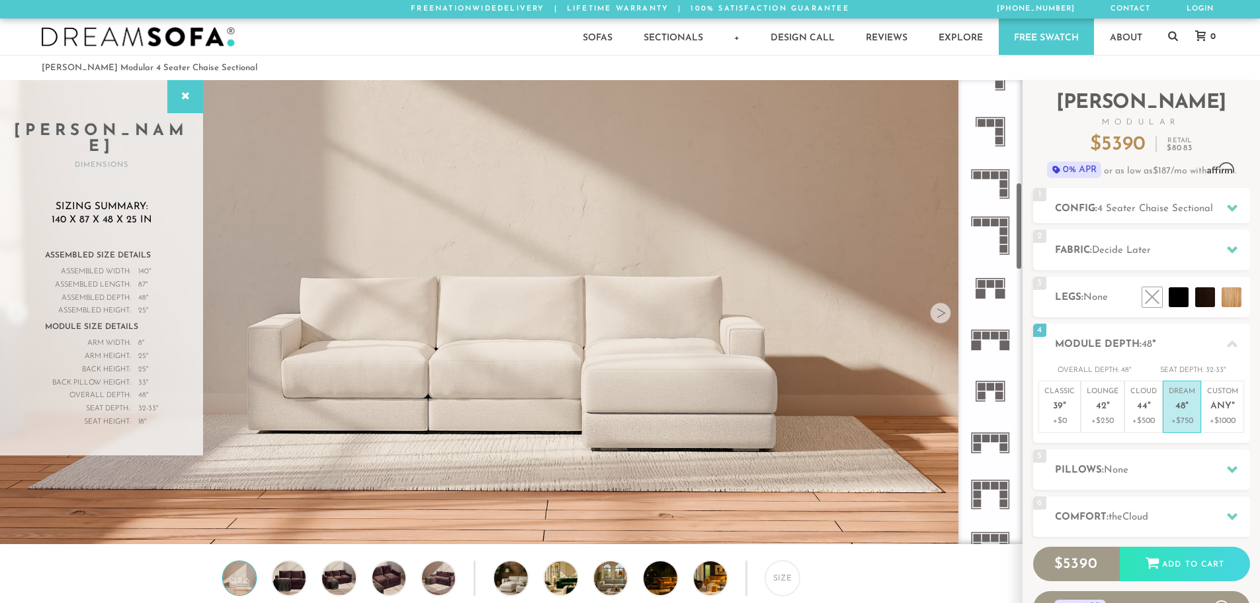
scroll to position [550, 0]
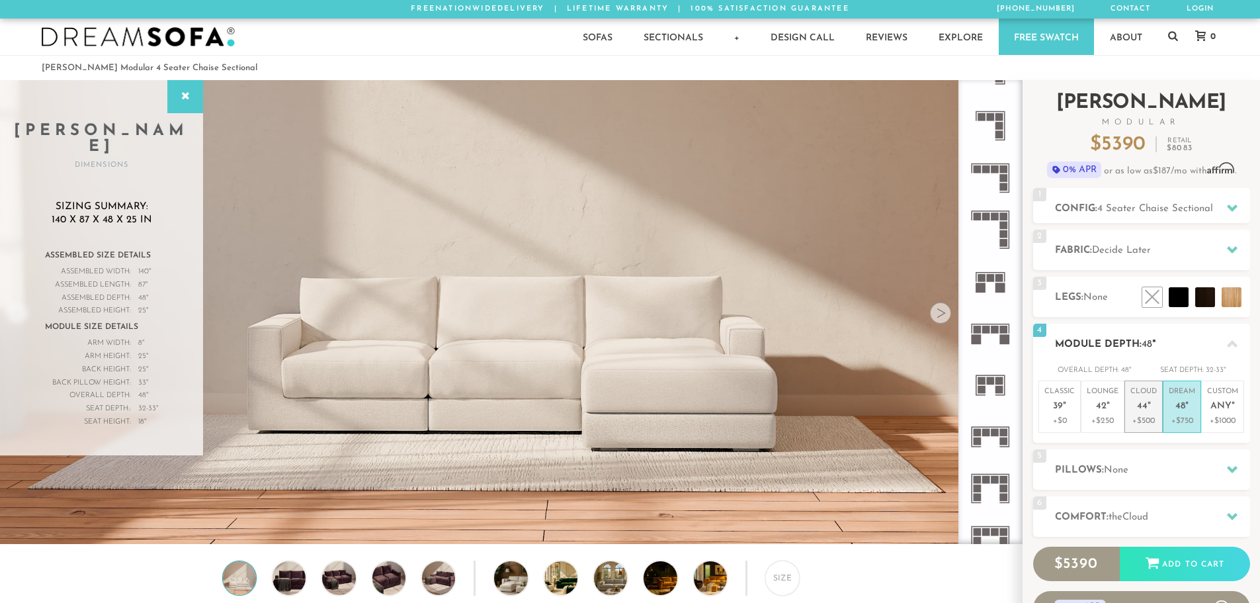
click at [1141, 407] on span "44" at bounding box center [1142, 406] width 11 height 11
click at [998, 328] on rect at bounding box center [995, 330] width 8 height 8
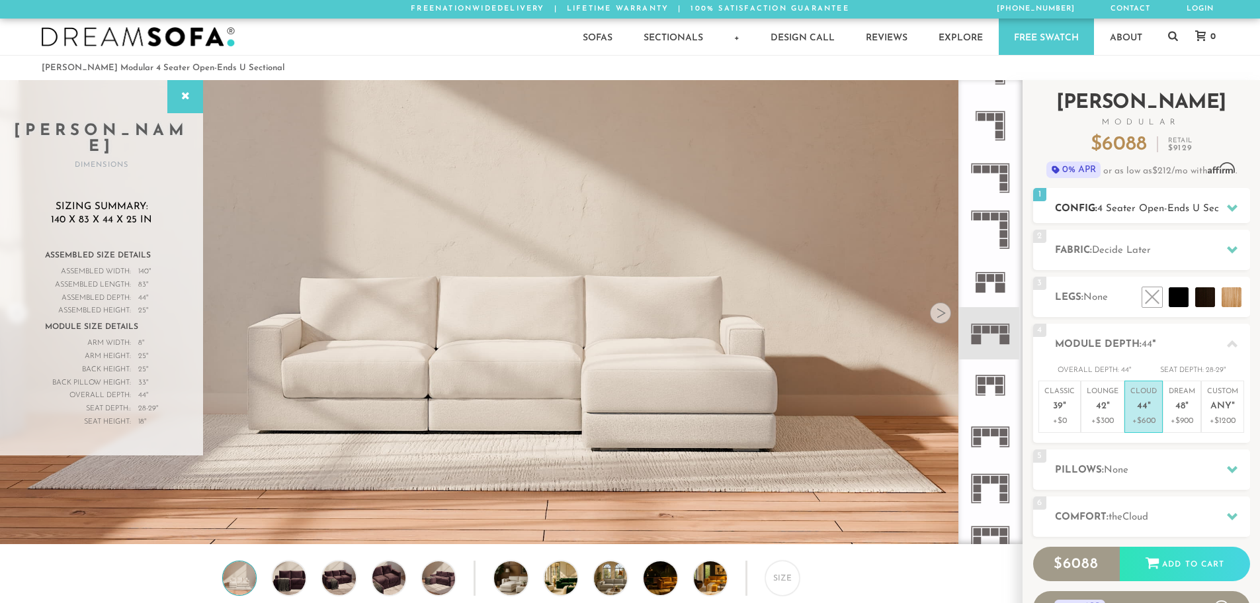
click at [1231, 215] on div at bounding box center [1233, 208] width 28 height 27
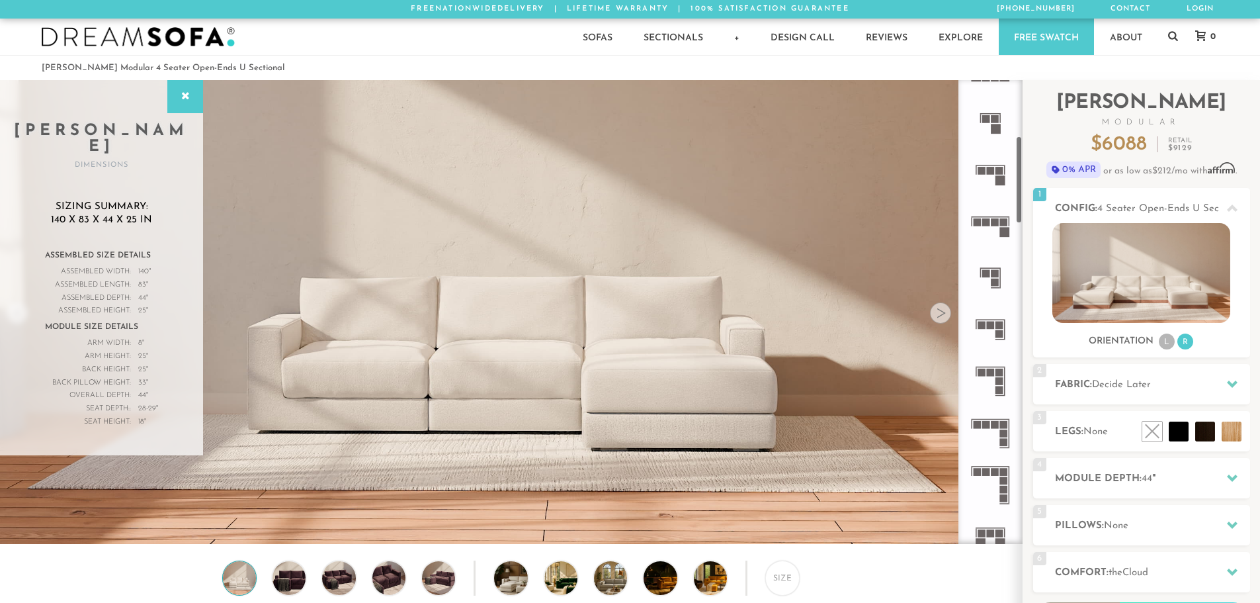
scroll to position [285, 0]
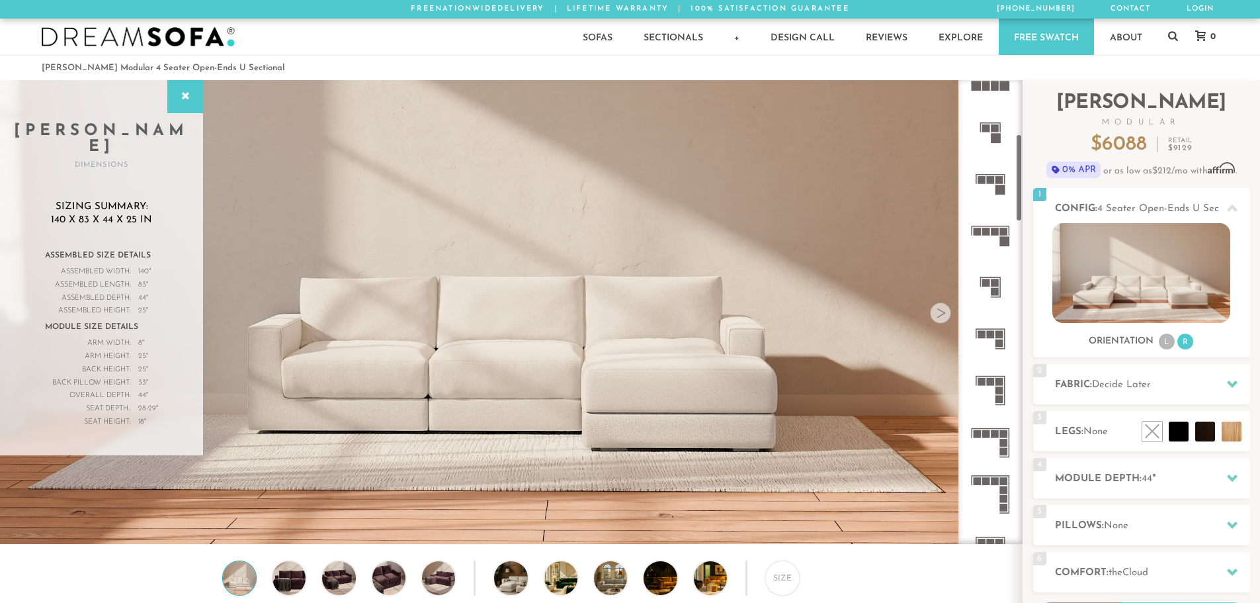
click at [1002, 247] on icon at bounding box center [991, 235] width 52 height 52
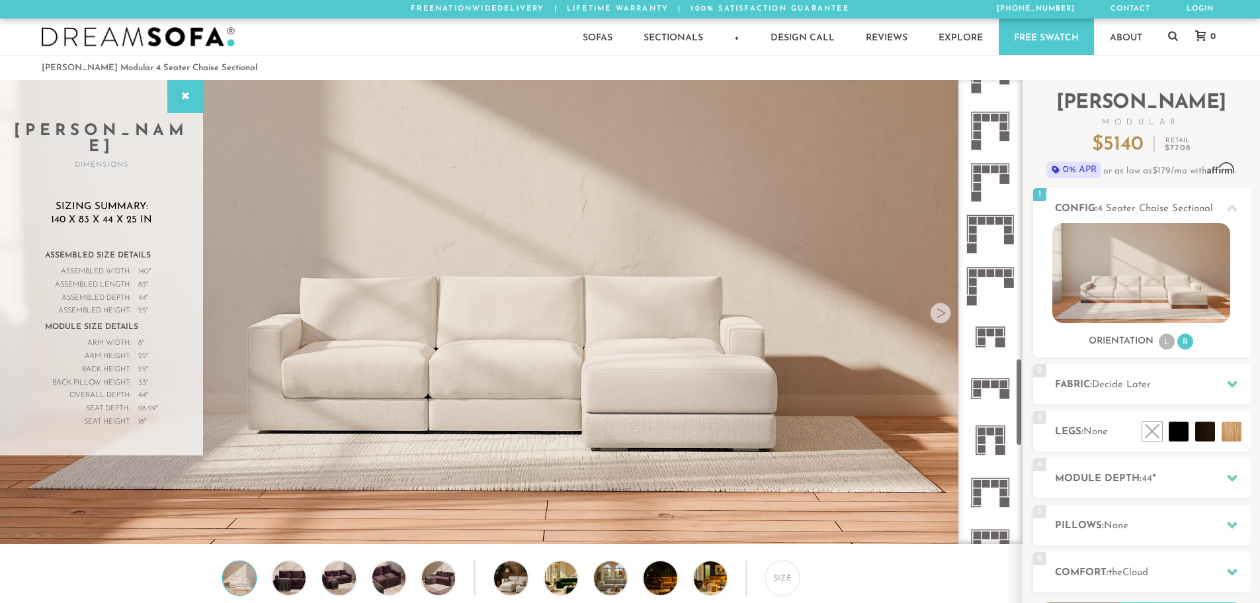
scroll to position [1488, 0]
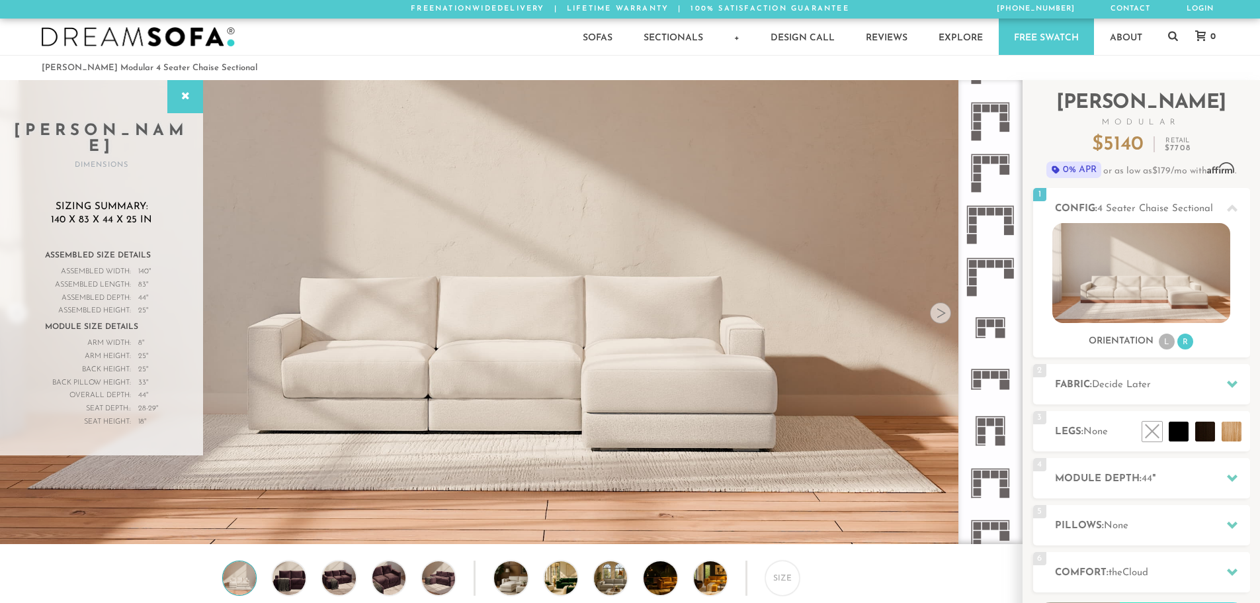
click at [998, 373] on rect at bounding box center [995, 375] width 8 height 8
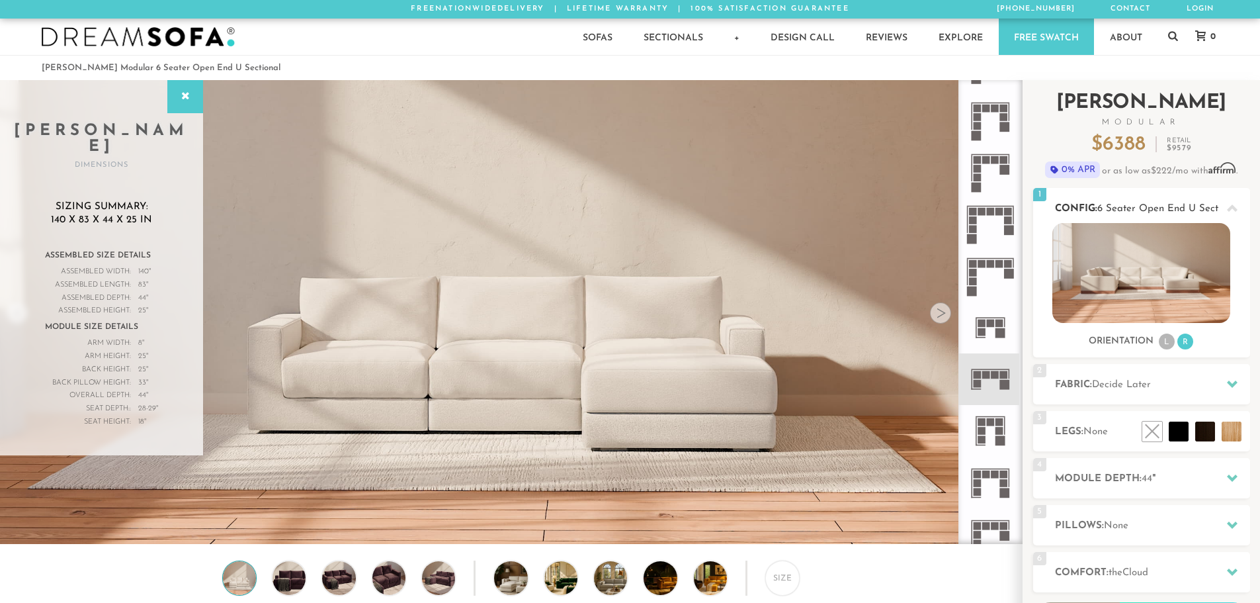
click at [1173, 343] on li "L" at bounding box center [1167, 341] width 16 height 16
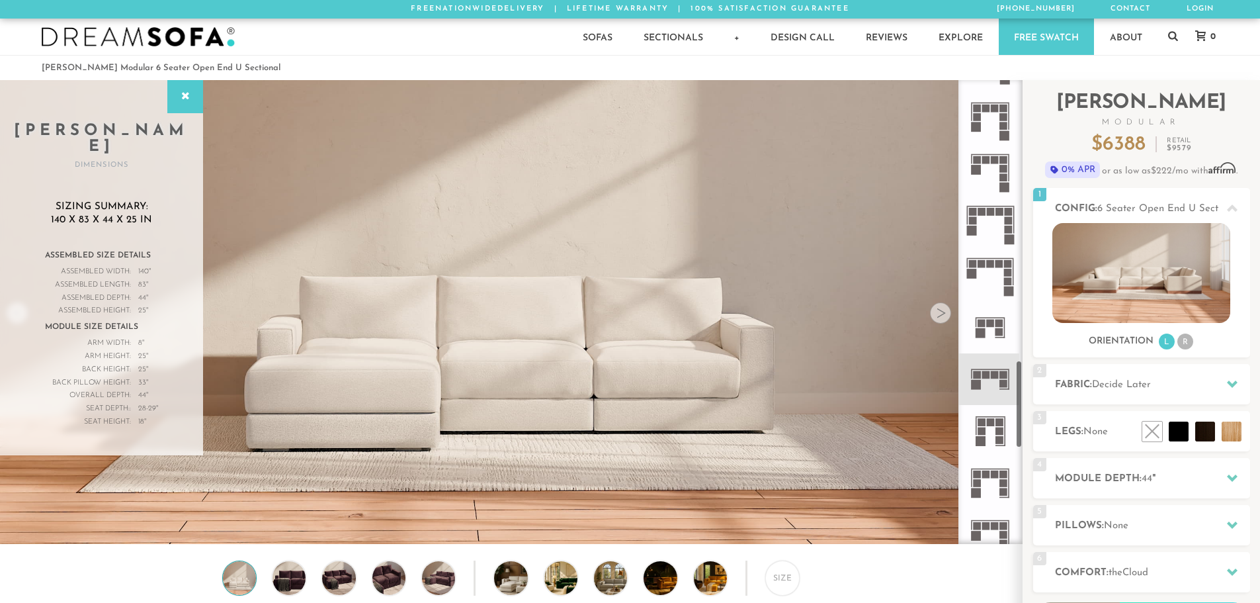
click at [984, 386] on icon at bounding box center [991, 379] width 52 height 52
click at [1106, 292] on img at bounding box center [1142, 273] width 178 height 100
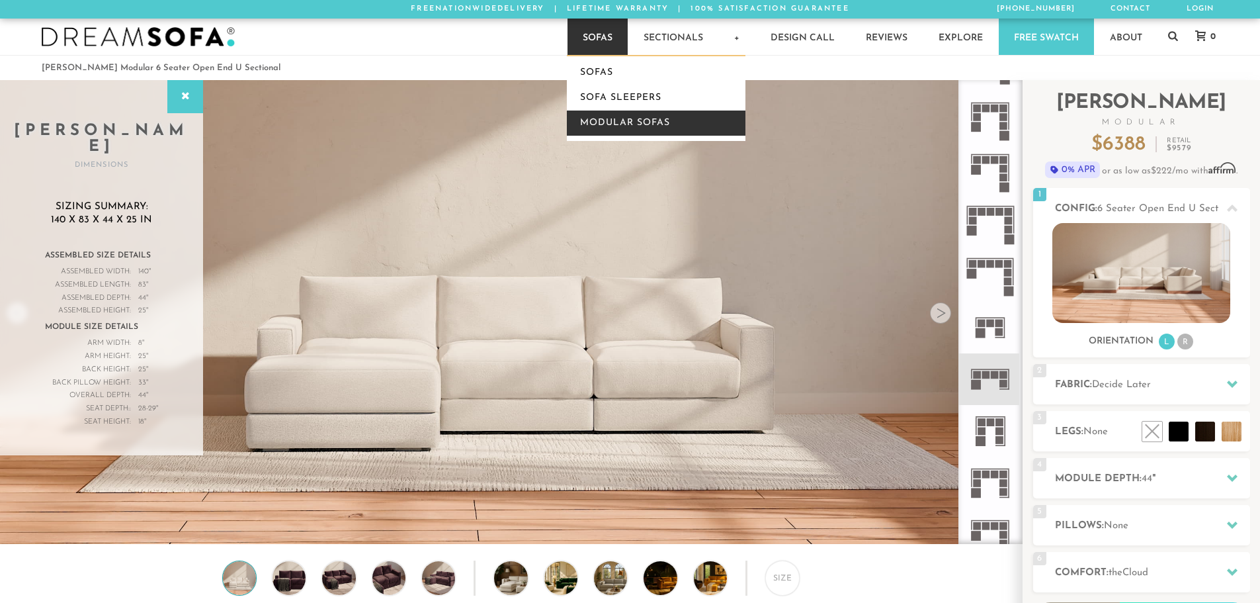
click at [627, 117] on link "Modular Sofas" at bounding box center [656, 122] width 179 height 25
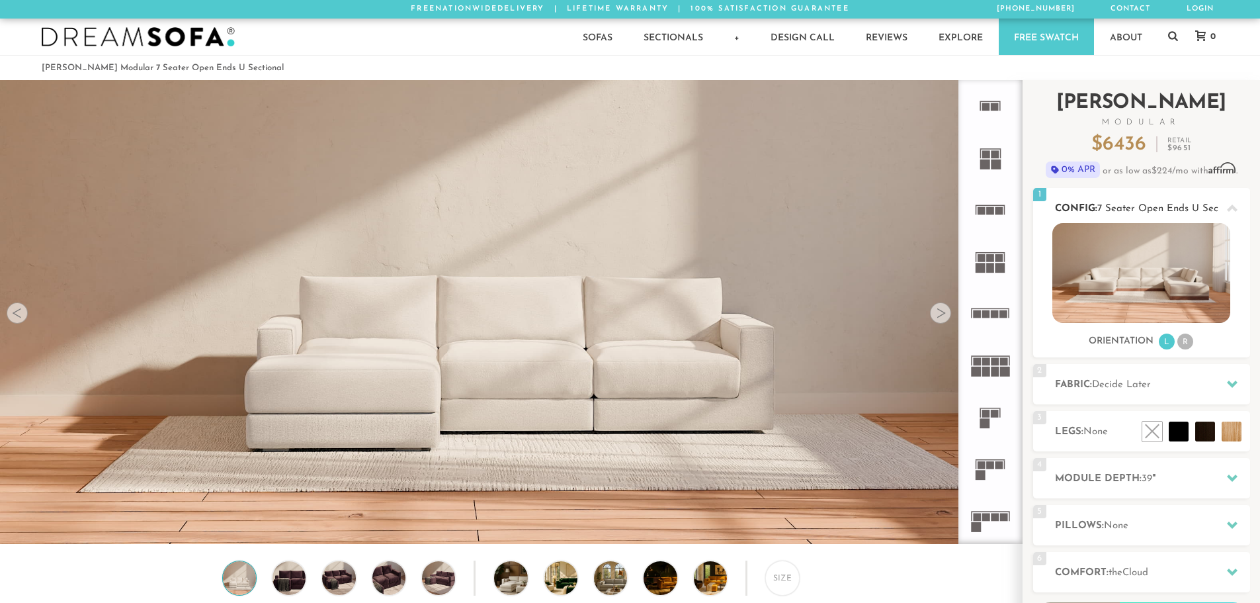
click at [1184, 345] on li "R" at bounding box center [1186, 341] width 16 height 16
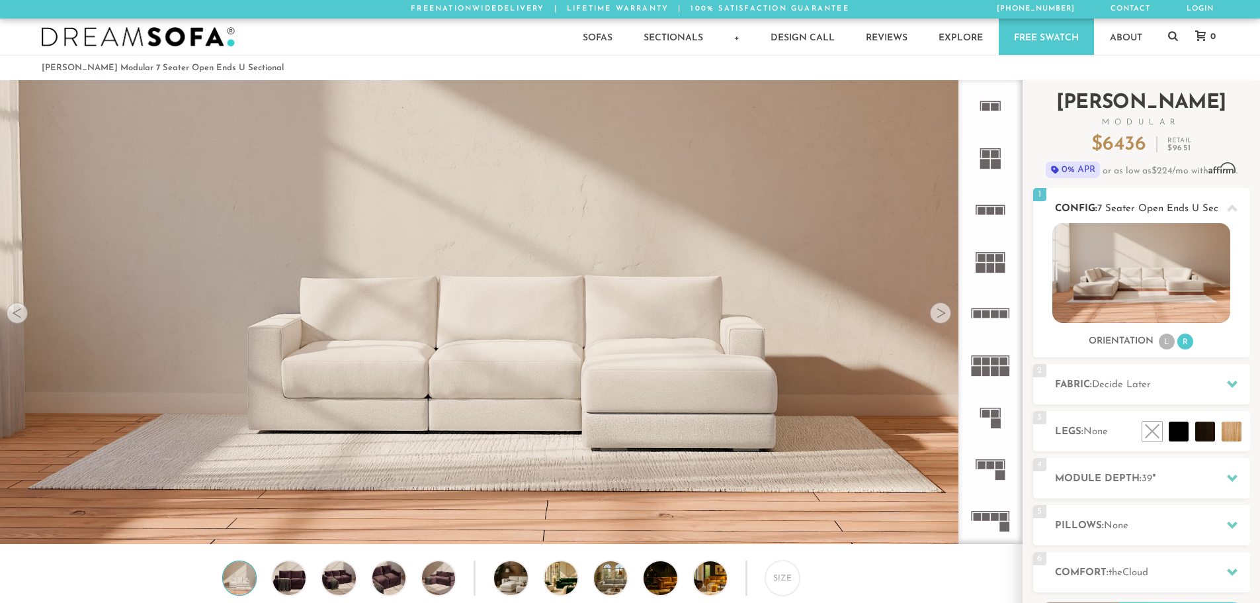
click at [1170, 346] on li "L" at bounding box center [1167, 341] width 16 height 16
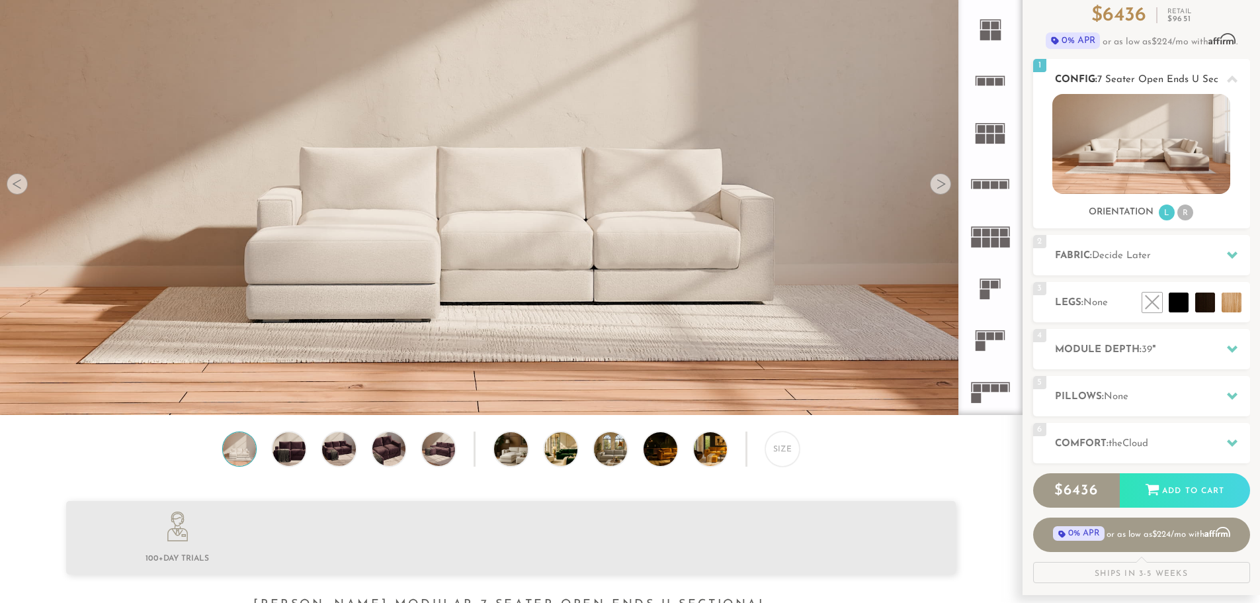
scroll to position [132, 0]
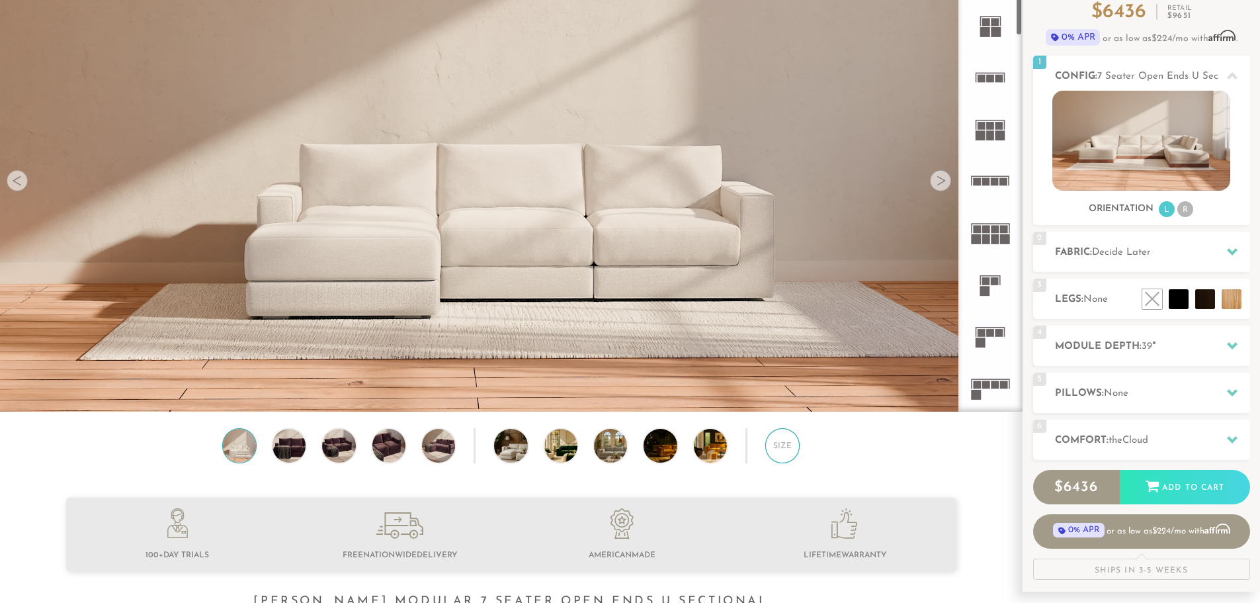
click at [783, 449] on div "Size" at bounding box center [783, 445] width 34 height 34
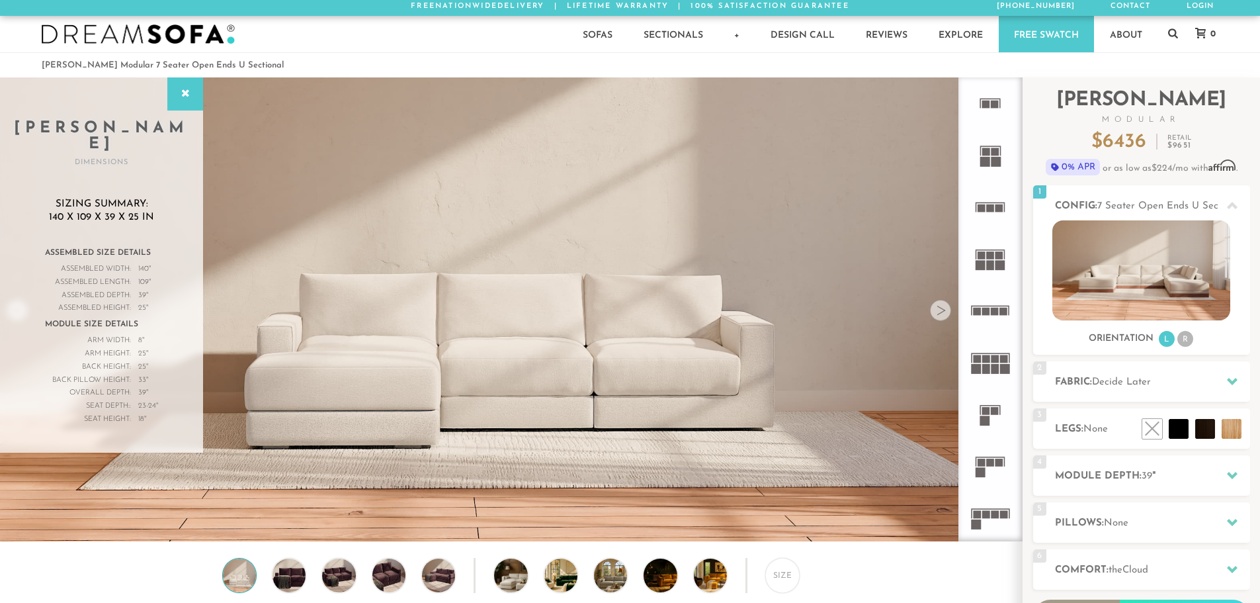
scroll to position [0, 0]
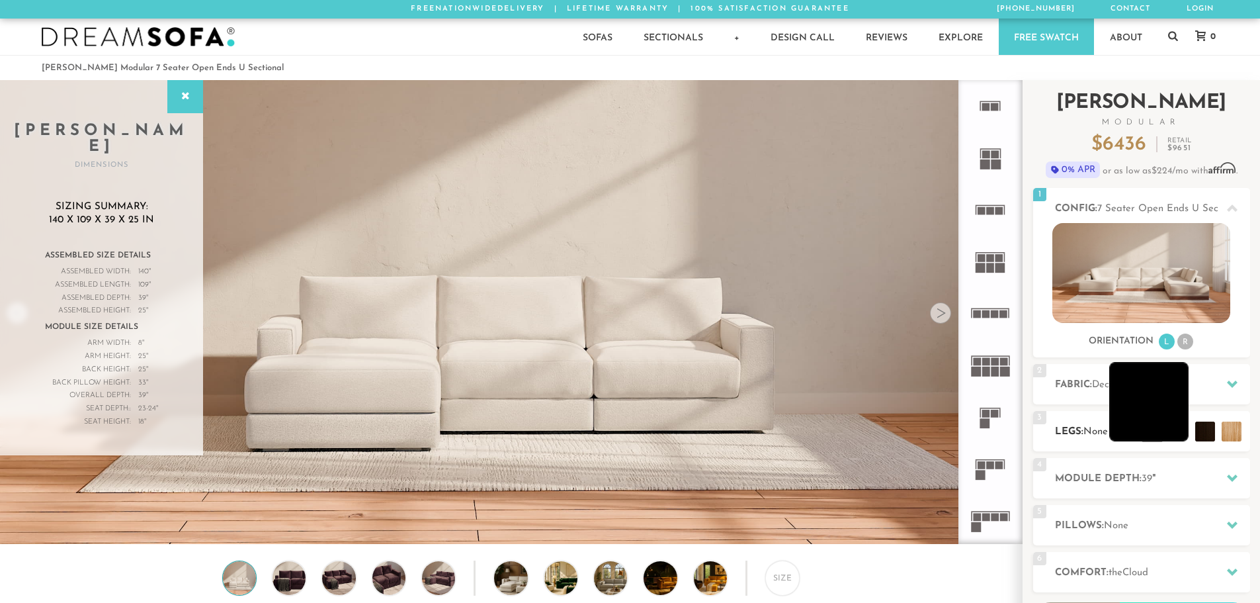
click at [1172, 429] on li at bounding box center [1149, 401] width 79 height 79
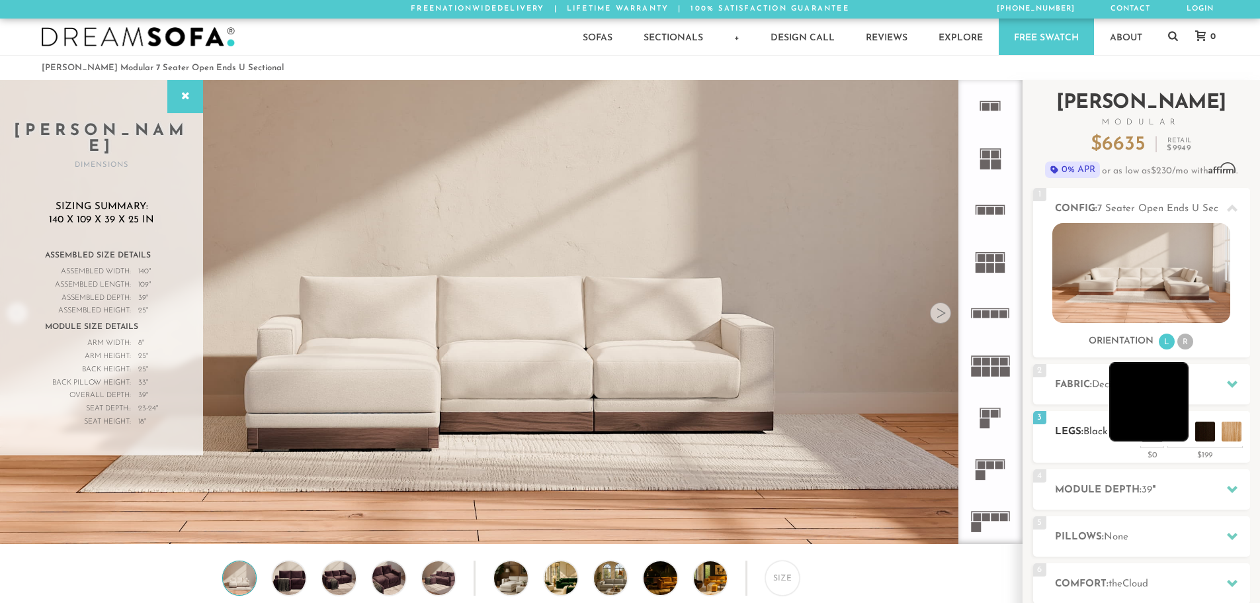
click at [1176, 435] on li at bounding box center [1149, 401] width 79 height 79
click at [1190, 488] on h2 "Module Depth: 39 "" at bounding box center [1152, 489] width 195 height 15
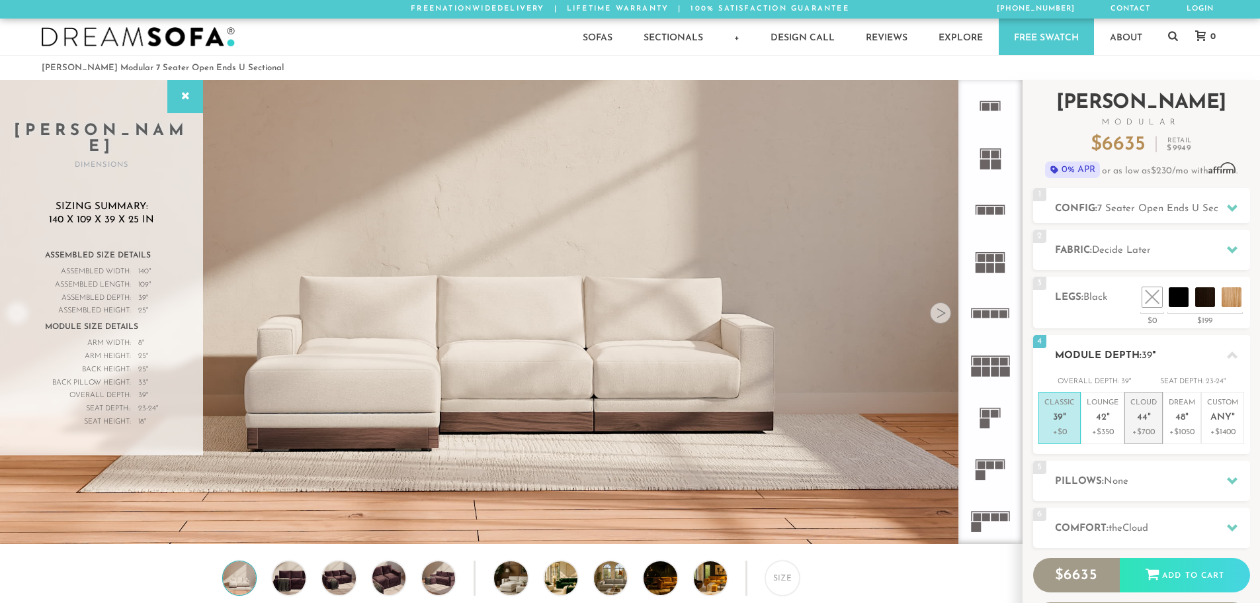
click at [1149, 431] on p "+$700" at bounding box center [1144, 432] width 26 height 12
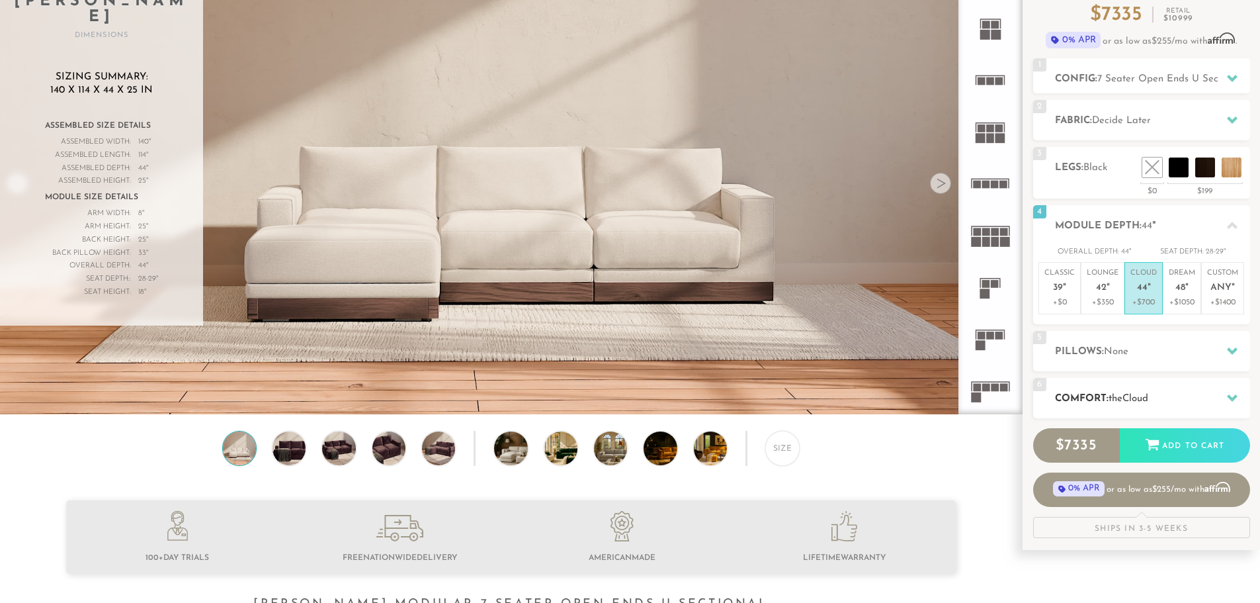
scroll to position [132, 0]
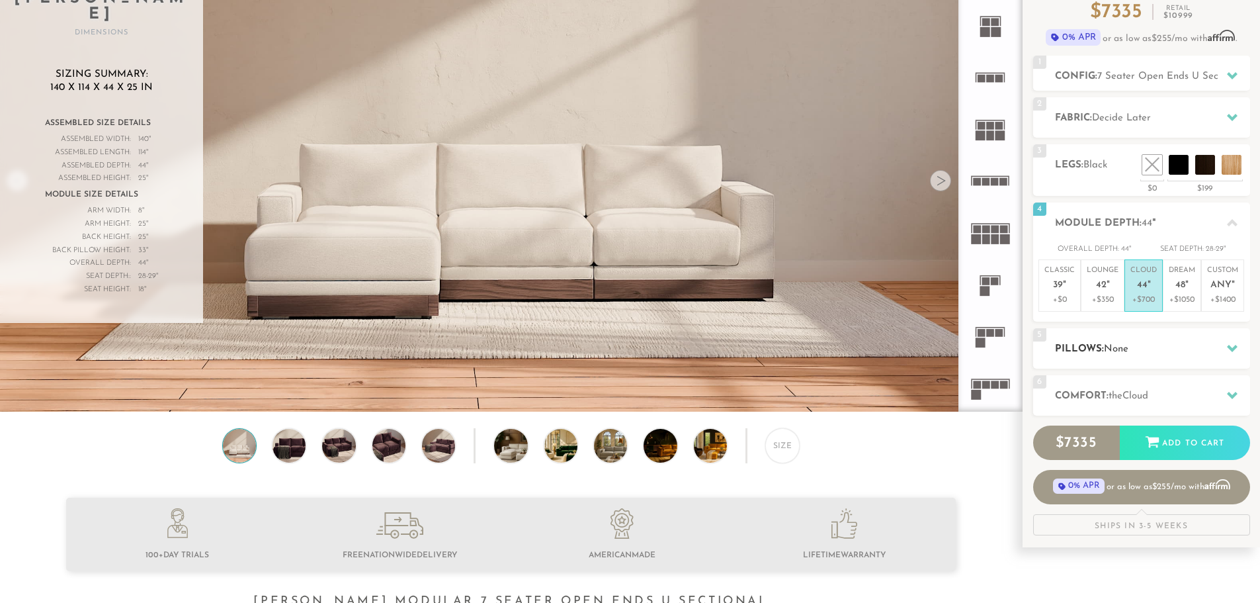
click at [1203, 353] on h2 "Pillows: None" at bounding box center [1152, 348] width 195 height 15
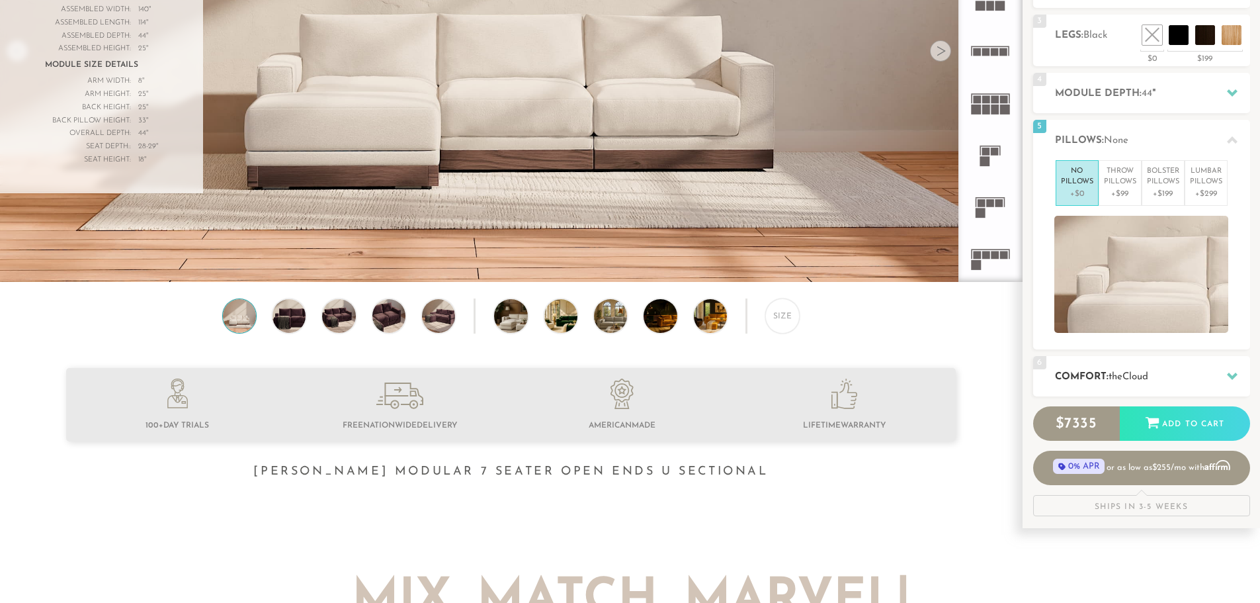
scroll to position [265, 0]
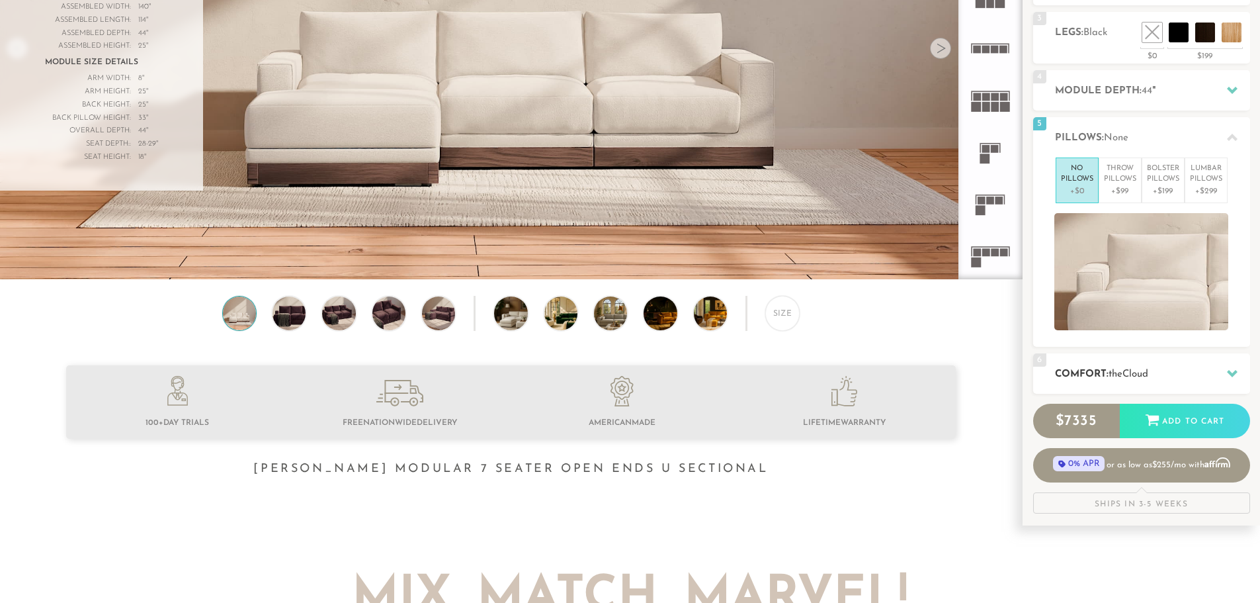
click at [1219, 364] on div "6 Comfort: the Cloud soft" at bounding box center [1141, 373] width 217 height 40
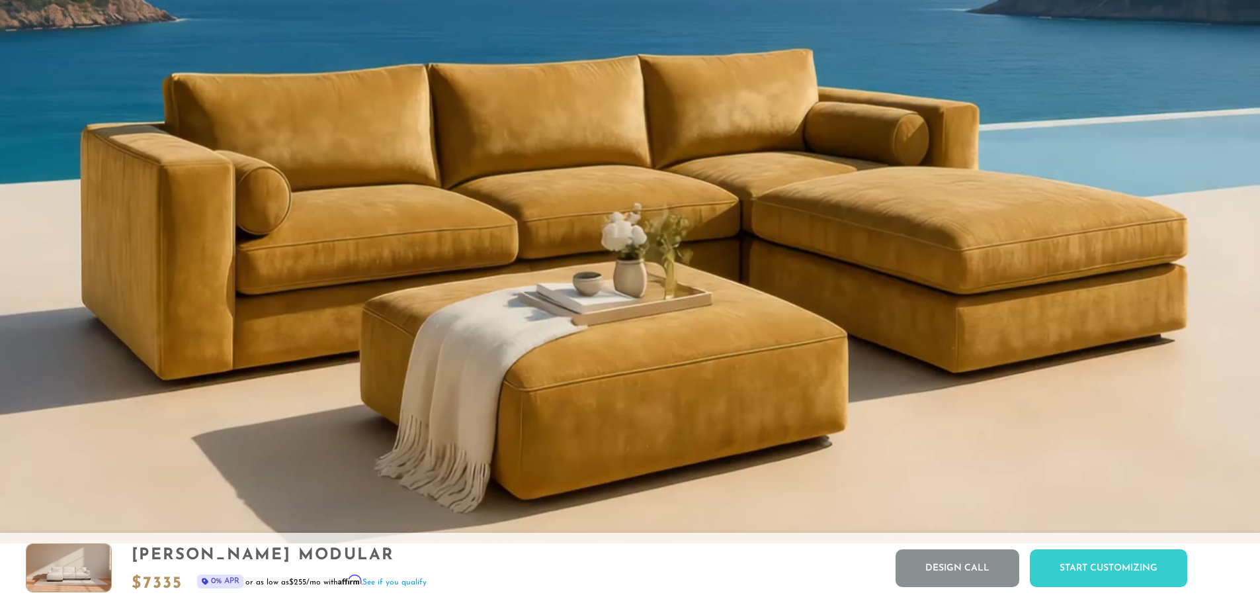
scroll to position [1378, 0]
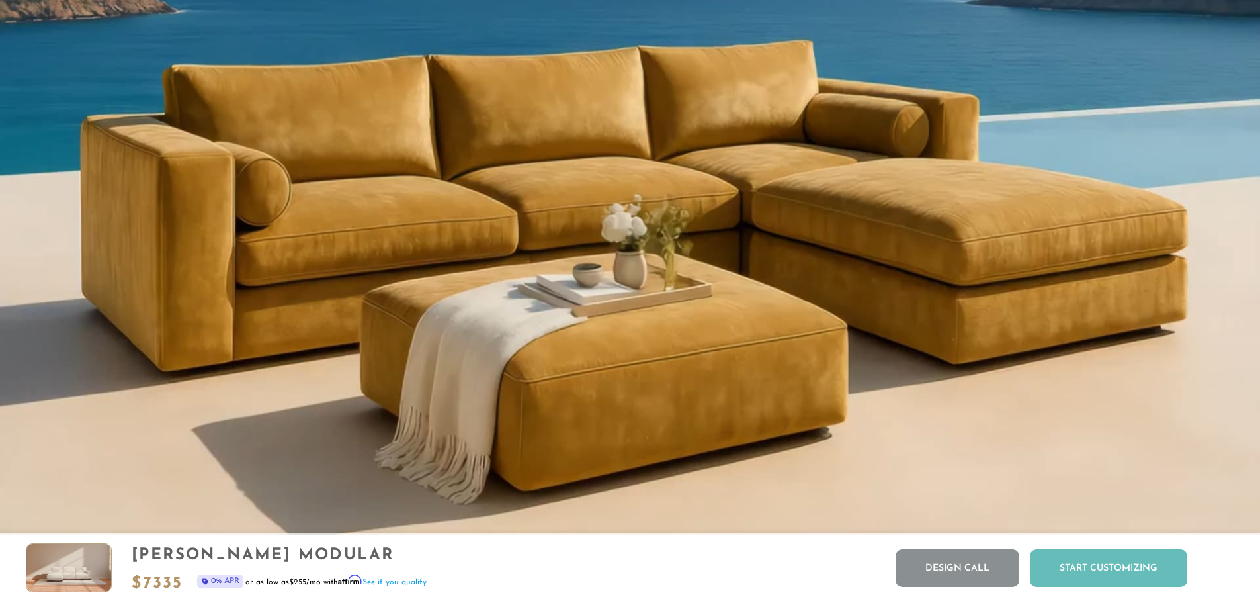
click at [1120, 563] on div "Start Customizing" at bounding box center [1108, 568] width 157 height 38
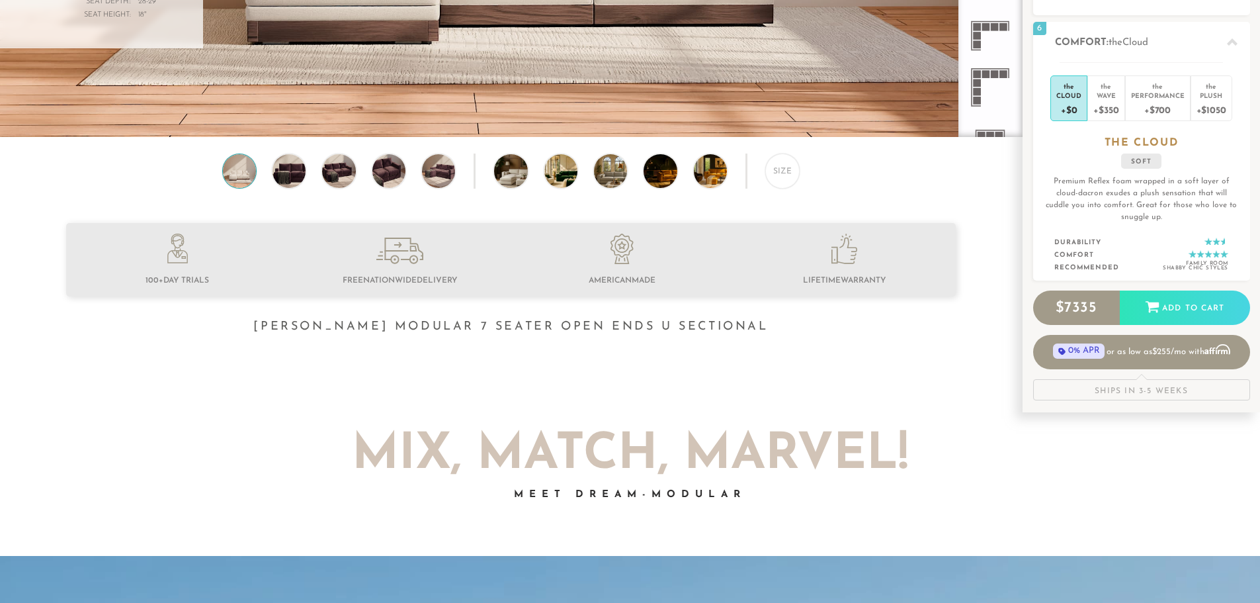
scroll to position [413, 0]
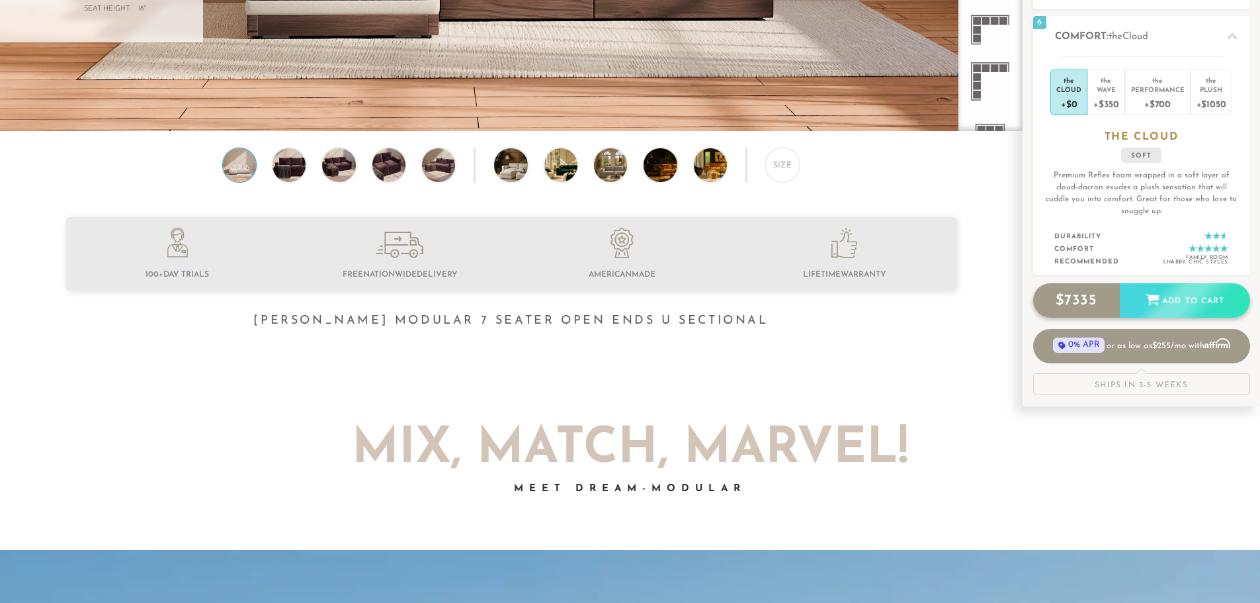
click at [1180, 302] on div "Add to Cart" at bounding box center [1185, 301] width 130 height 36
